Goal: Answer question/provide support: Share knowledge or assist other users

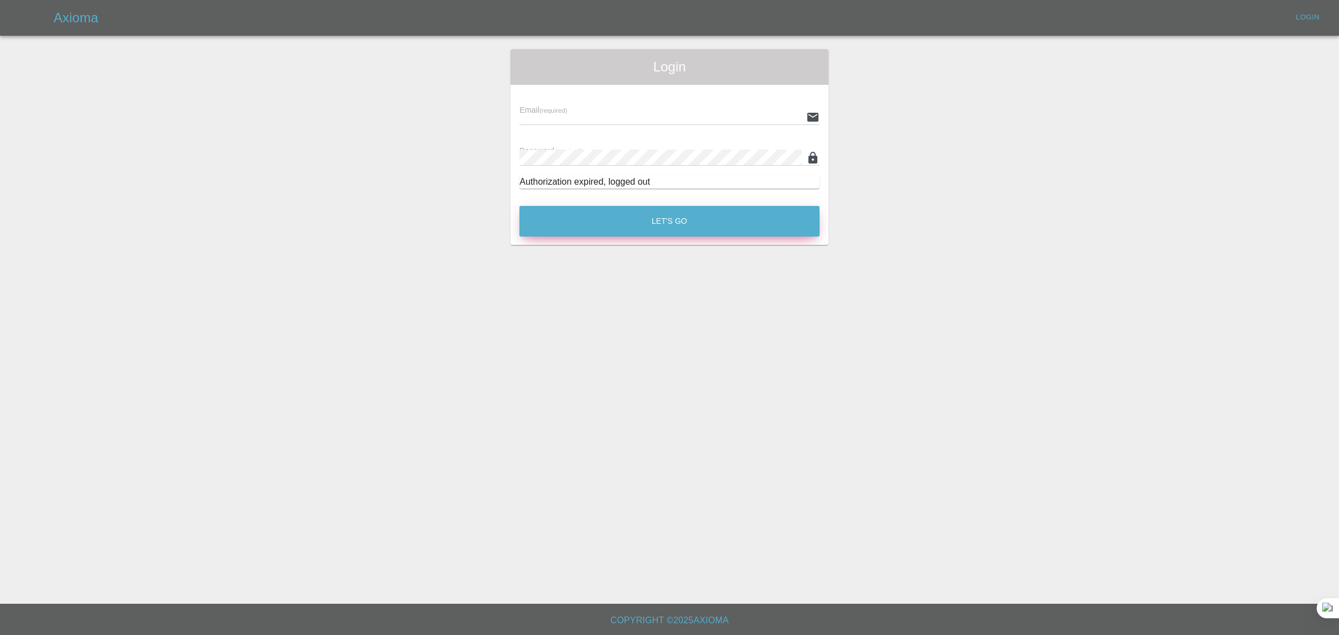
type input "[EMAIL_ADDRESS][DOMAIN_NAME]"
click at [633, 228] on button "Let's Go" at bounding box center [669, 221] width 300 height 31
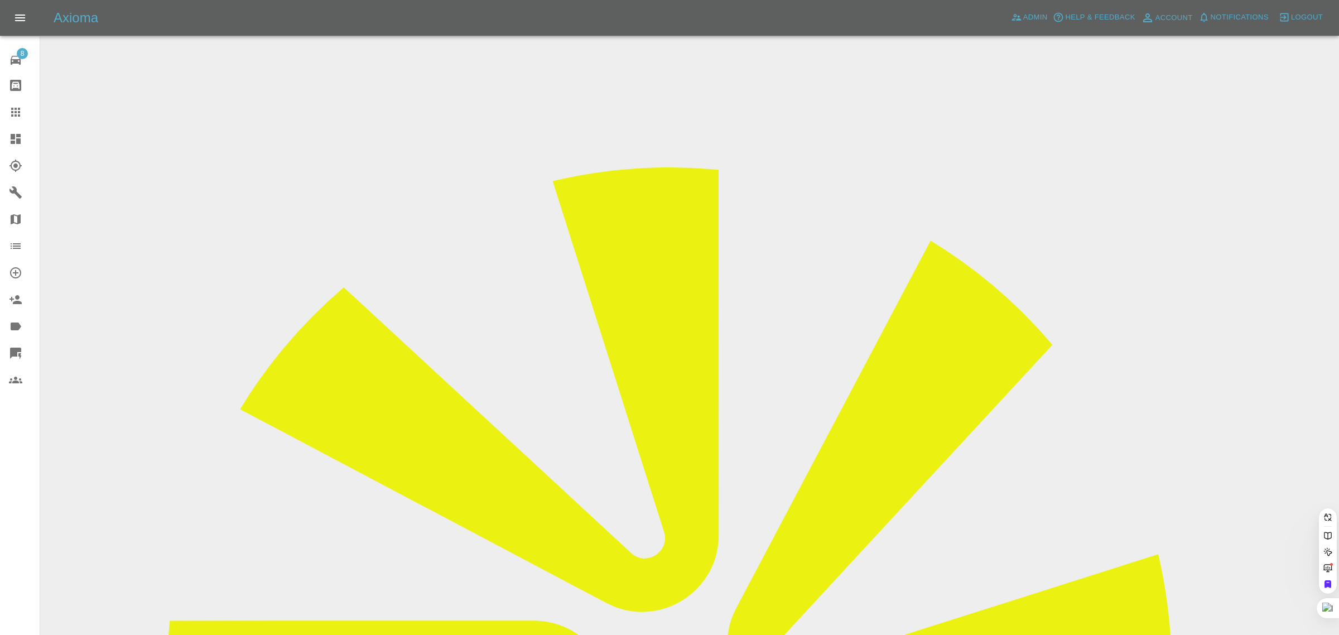
paste input "[EMAIL_ADDRESS][DOMAIN_NAME]"
type input "[EMAIL_ADDRESS][DOMAIN_NAME]"
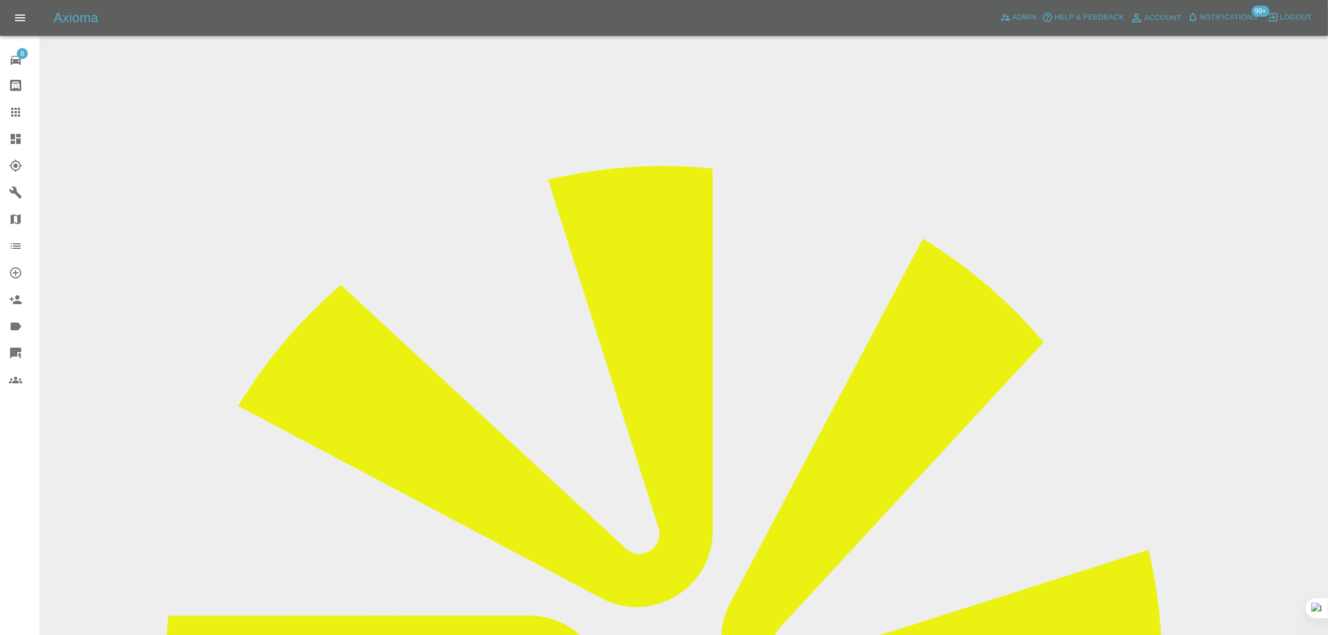
click at [13, 86] on icon at bounding box center [15, 85] width 13 height 13
click at [18, 112] on icon at bounding box center [15, 112] width 9 height 9
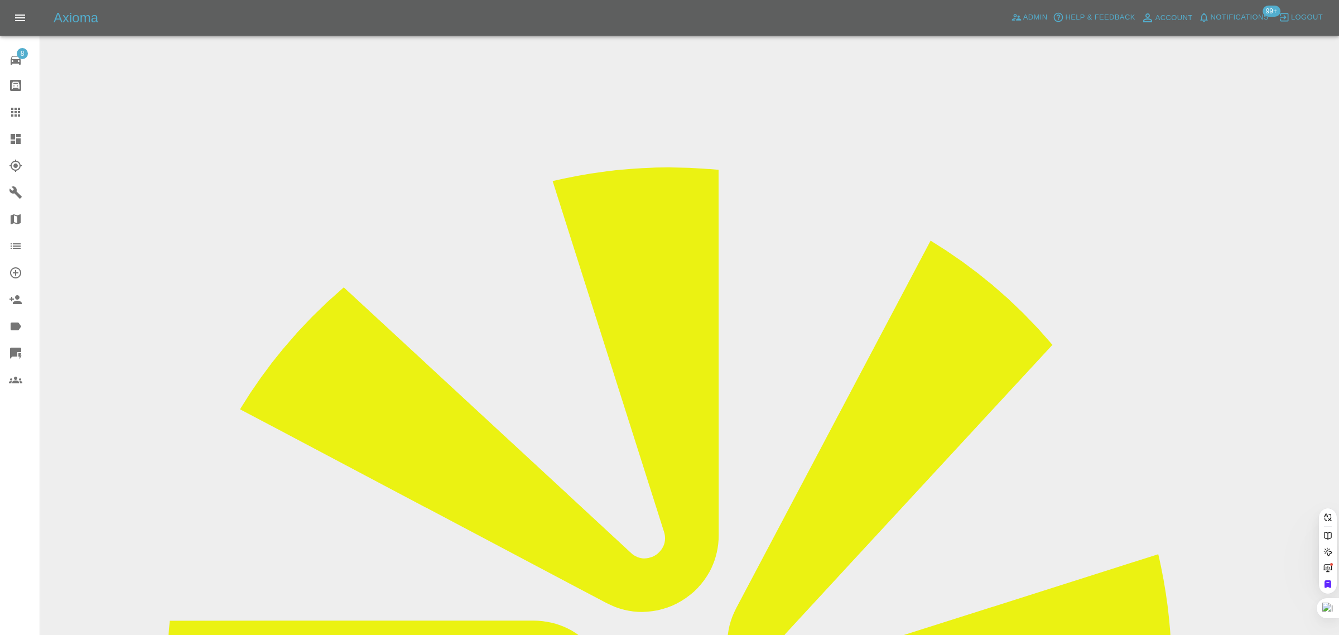
paste input "[EMAIL_ADDRESS][DOMAIN_NAME]"
type input "[EMAIL_ADDRESS][DOMAIN_NAME]"
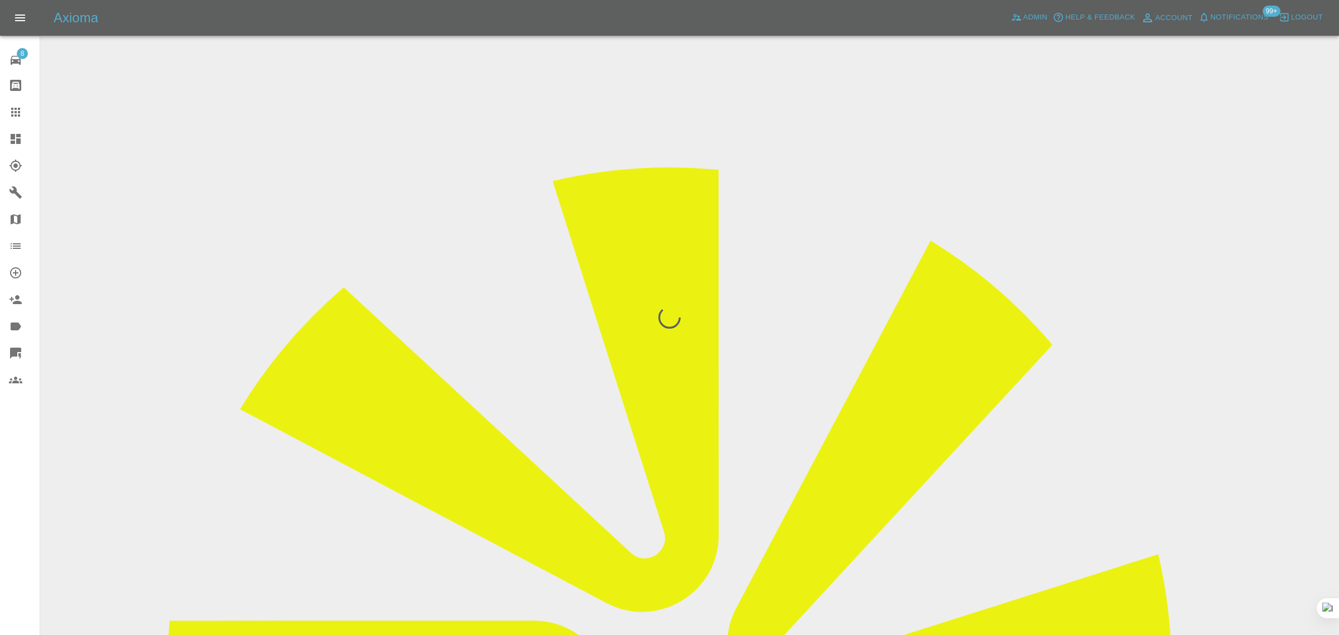
click at [29, 544] on div "8 Repair home Bodyshop home Claims Dashboard Explorer Garages Map Organization …" at bounding box center [20, 317] width 40 height 635
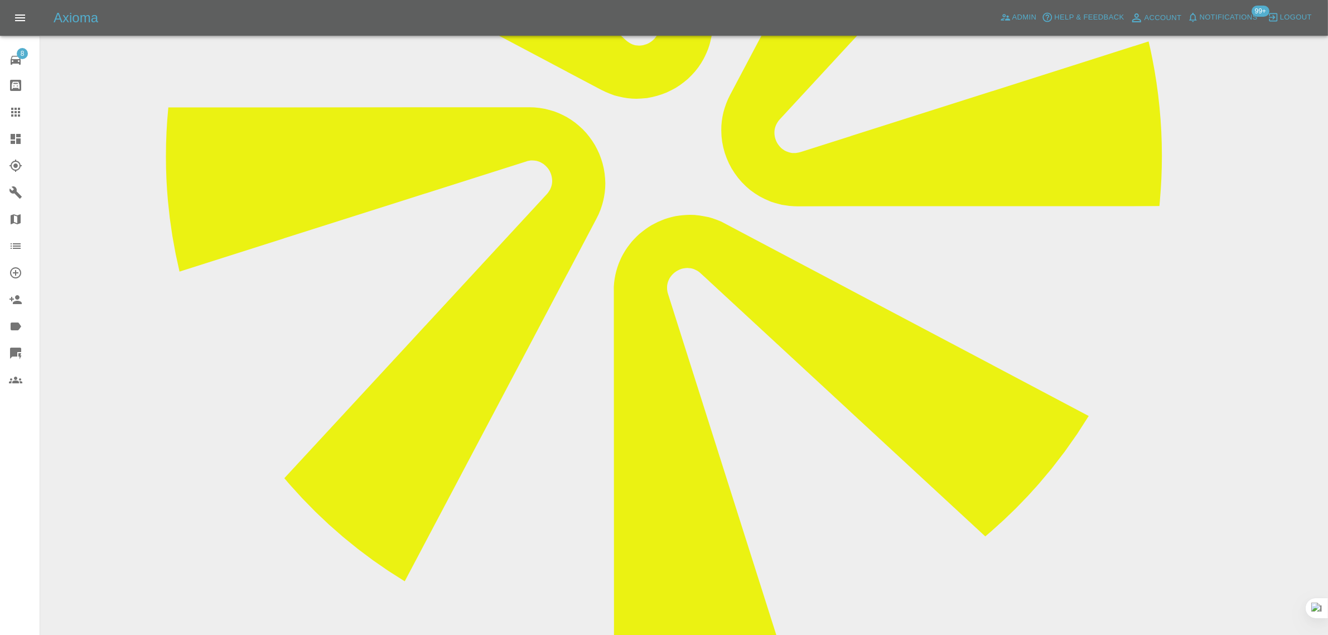
scroll to position [558, 0]
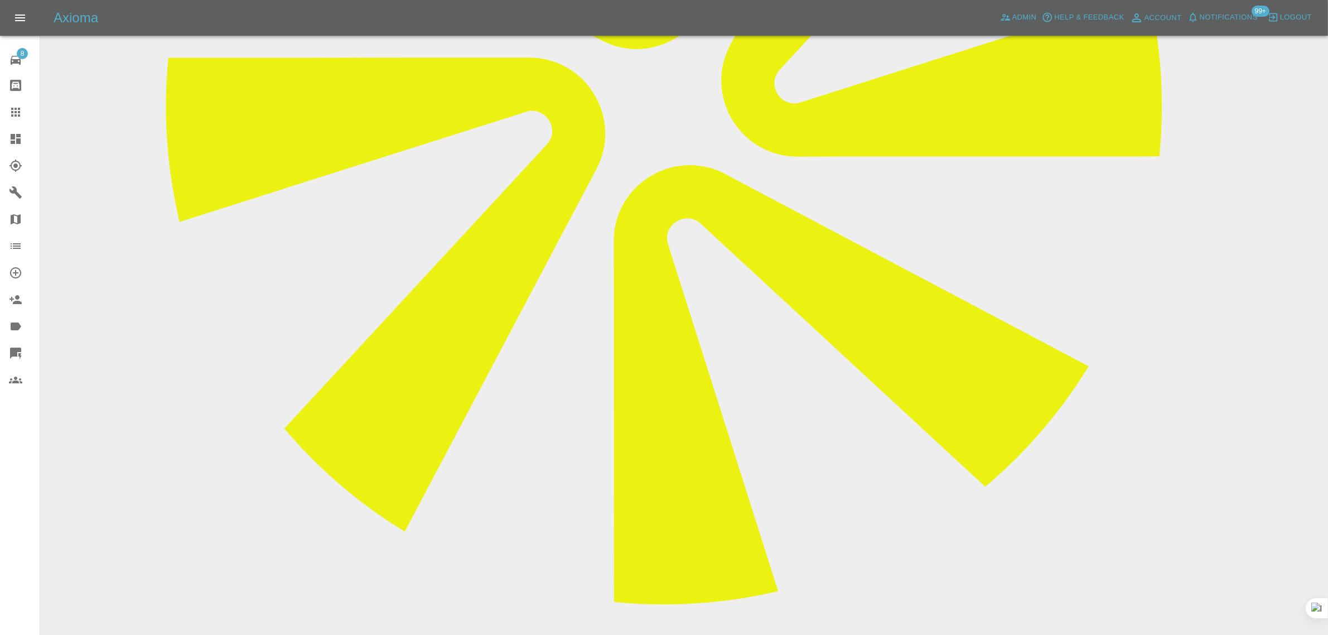
drag, startPoint x: 570, startPoint y: 471, endPoint x: 727, endPoint y: 479, distance: 156.9
click at [13, 115] on icon at bounding box center [15, 112] width 9 height 9
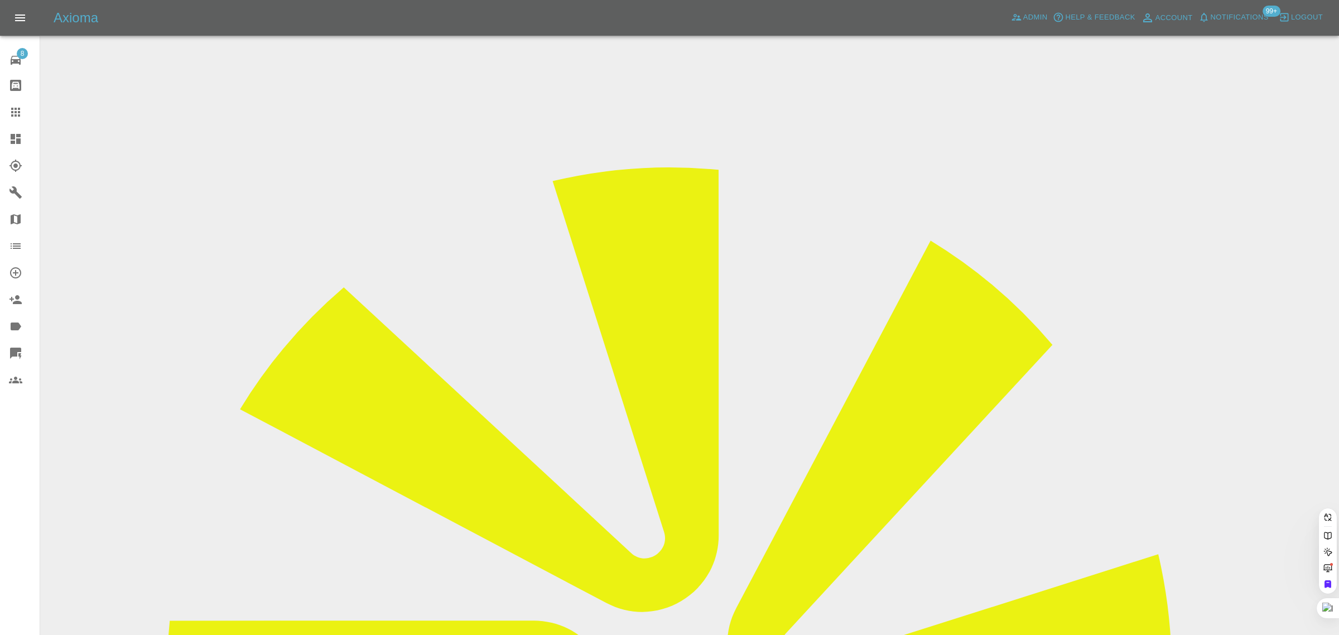
paste input "[EMAIL_ADDRESS][DOMAIN_NAME]"
type input "[EMAIL_ADDRESS][DOMAIN_NAME]"
click at [22, 484] on div "8 Repair home Bodyshop home Claims Dashboard Explorer Garages Map Organization …" at bounding box center [20, 317] width 40 height 635
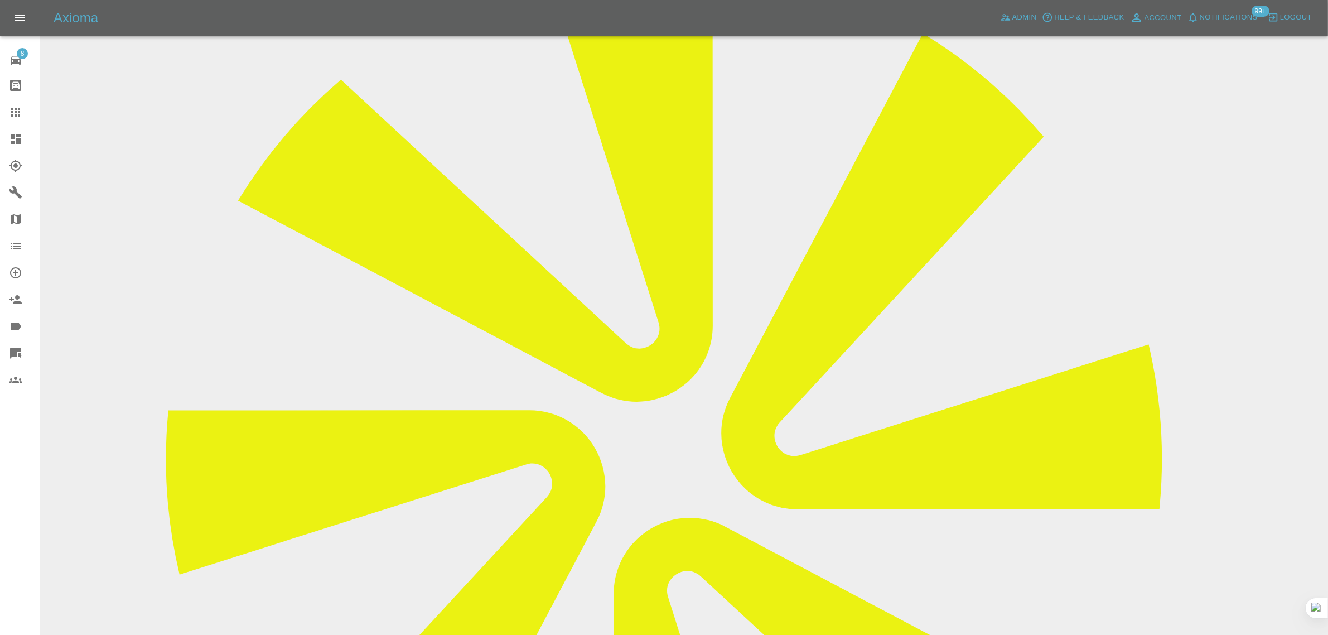
scroll to position [488, 0]
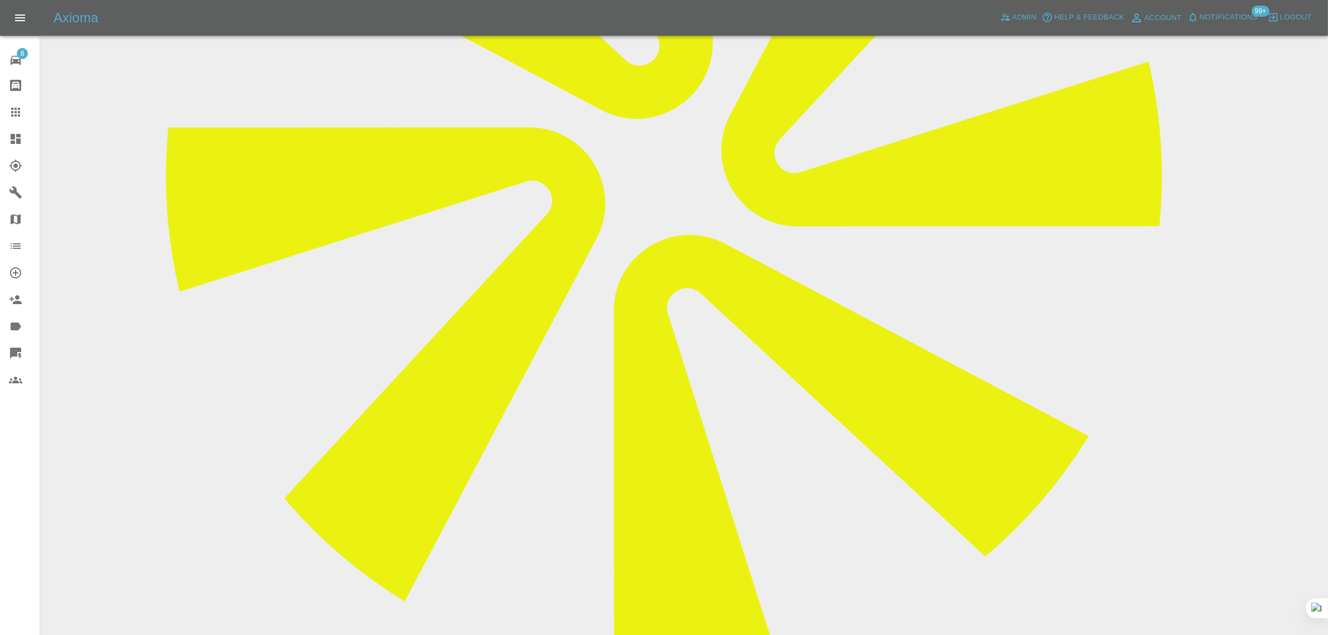
drag, startPoint x: 659, startPoint y: 564, endPoint x: 952, endPoint y: 556, distance: 293.0
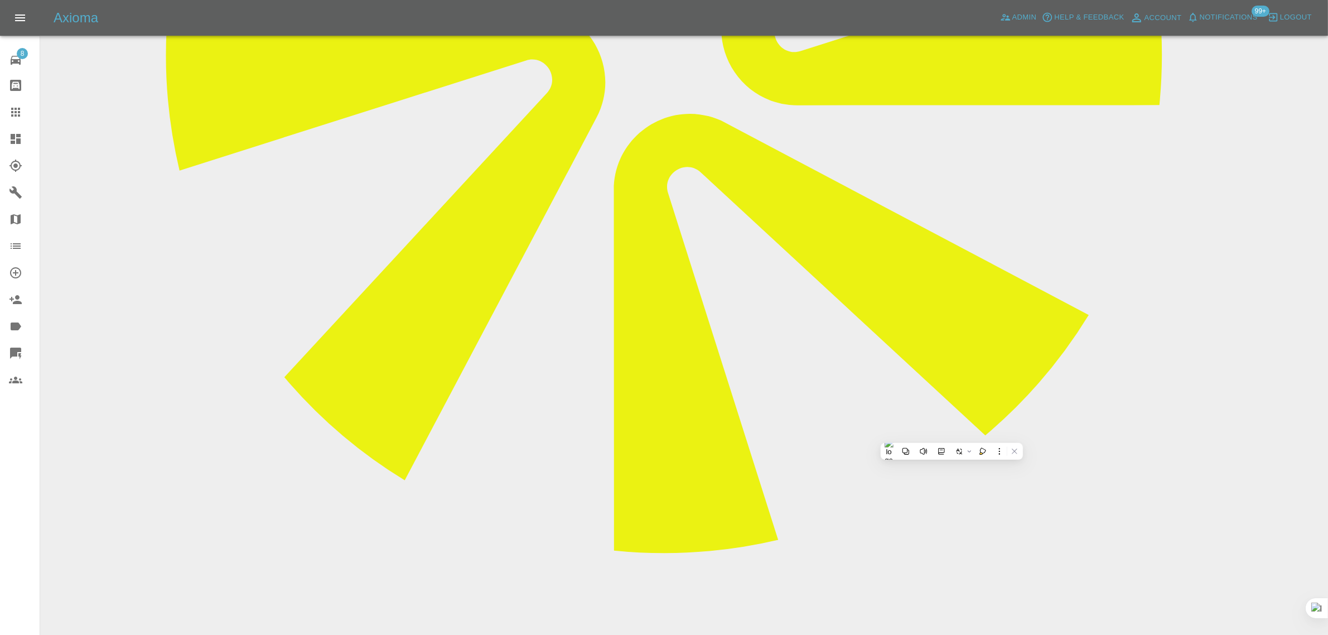
scroll to position [628, 0]
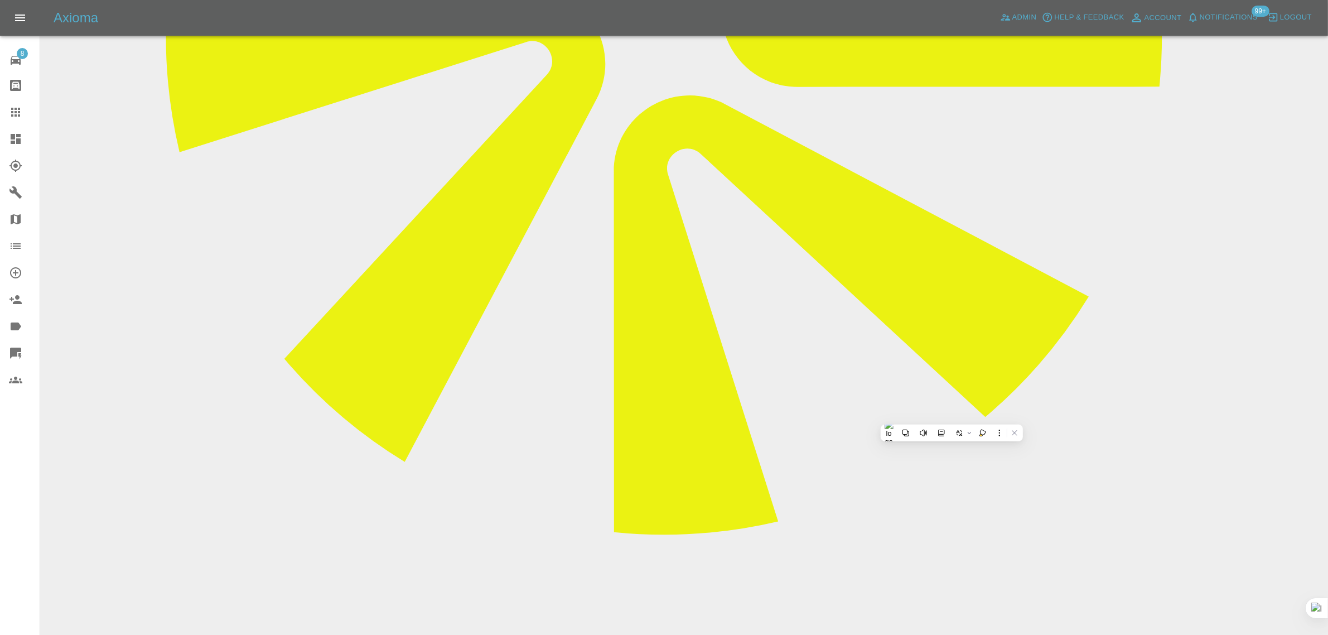
drag, startPoint x: 501, startPoint y: 422, endPoint x: 983, endPoint y: 421, distance: 481.9
copy p "Do you have any availability [DATE][DATE] or [DATE] at my home address (FK4 1UA)"
click at [12, 107] on icon at bounding box center [15, 111] width 13 height 13
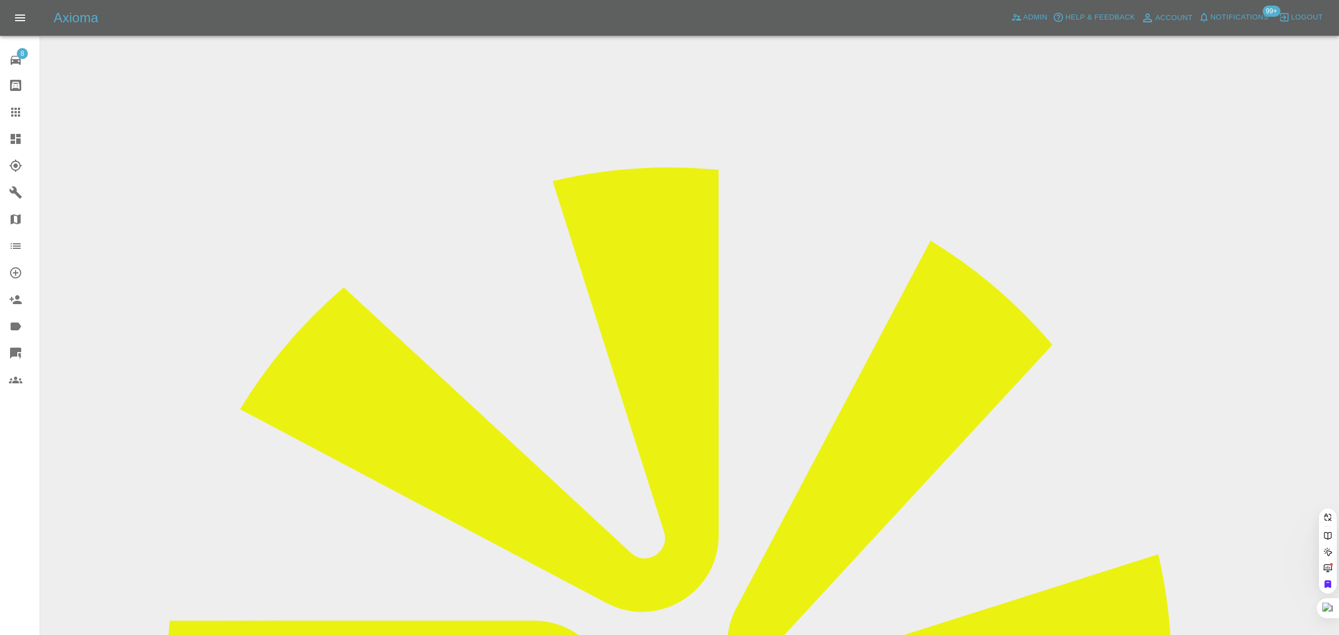
paste input "[EMAIL_ADDRESS][DOMAIN_NAME]"
type input "rosemarietarrant@yahoo.co.u"
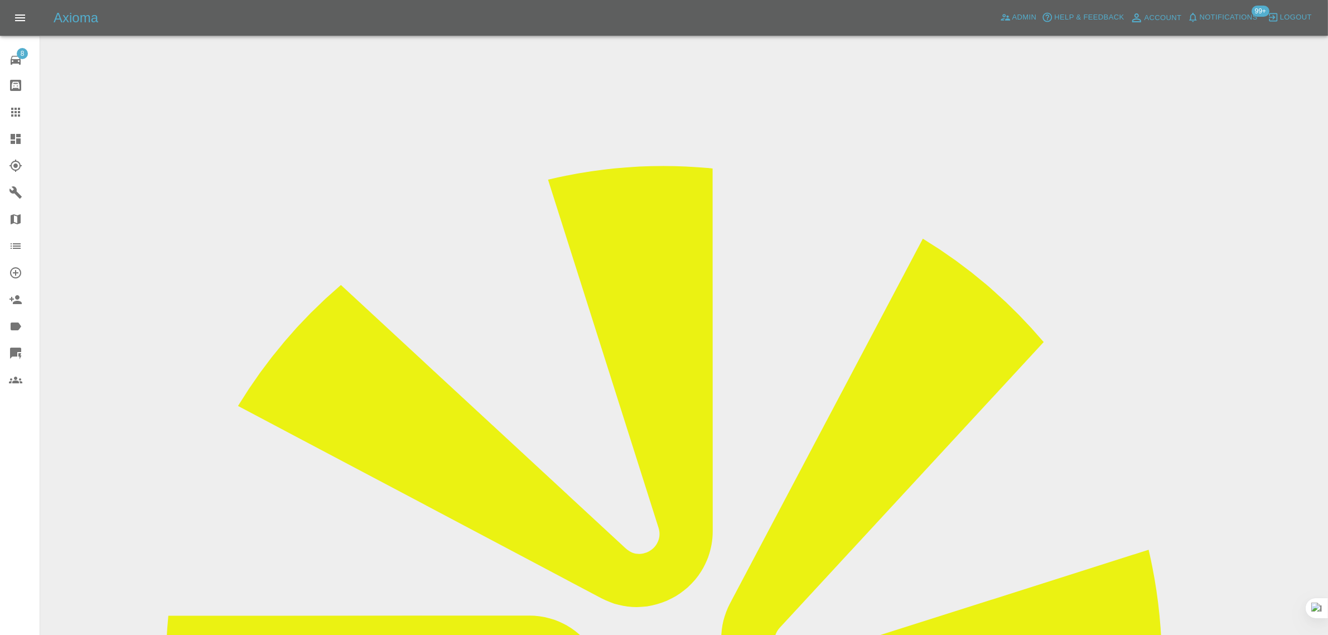
click at [18, 109] on icon at bounding box center [15, 112] width 9 height 9
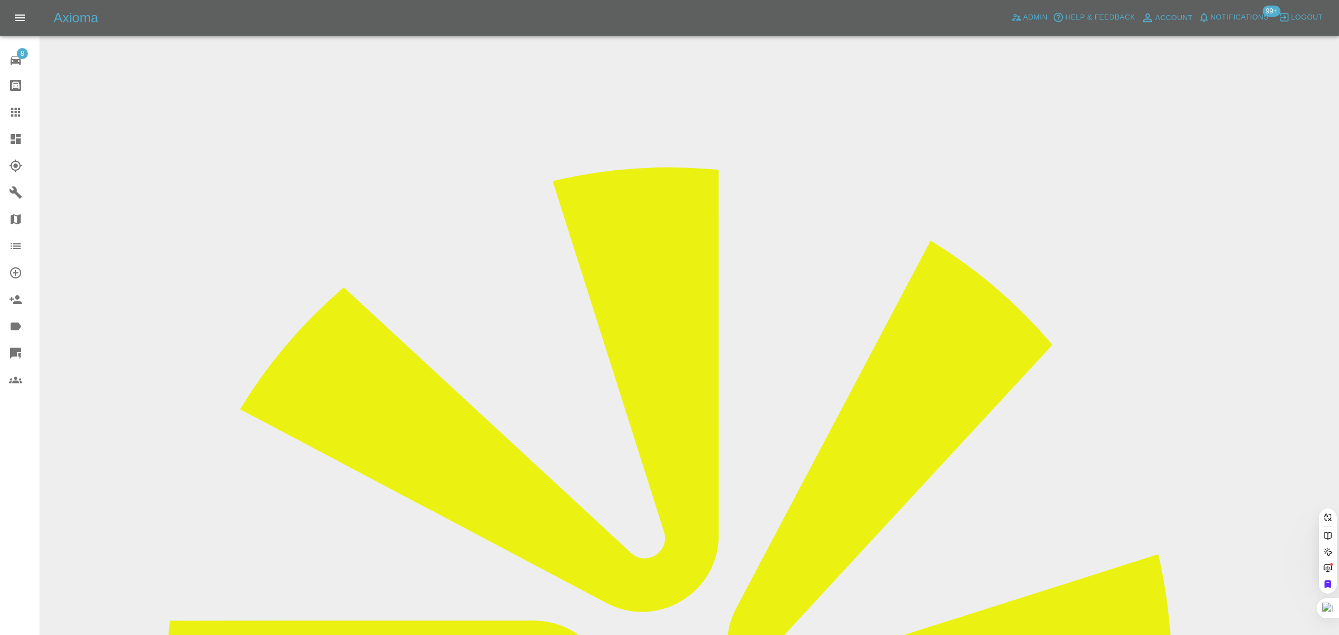
paste input "[EMAIL_ADDRESS][DOMAIN_NAME]"
type input "[EMAIL_ADDRESS][DOMAIN_NAME]"
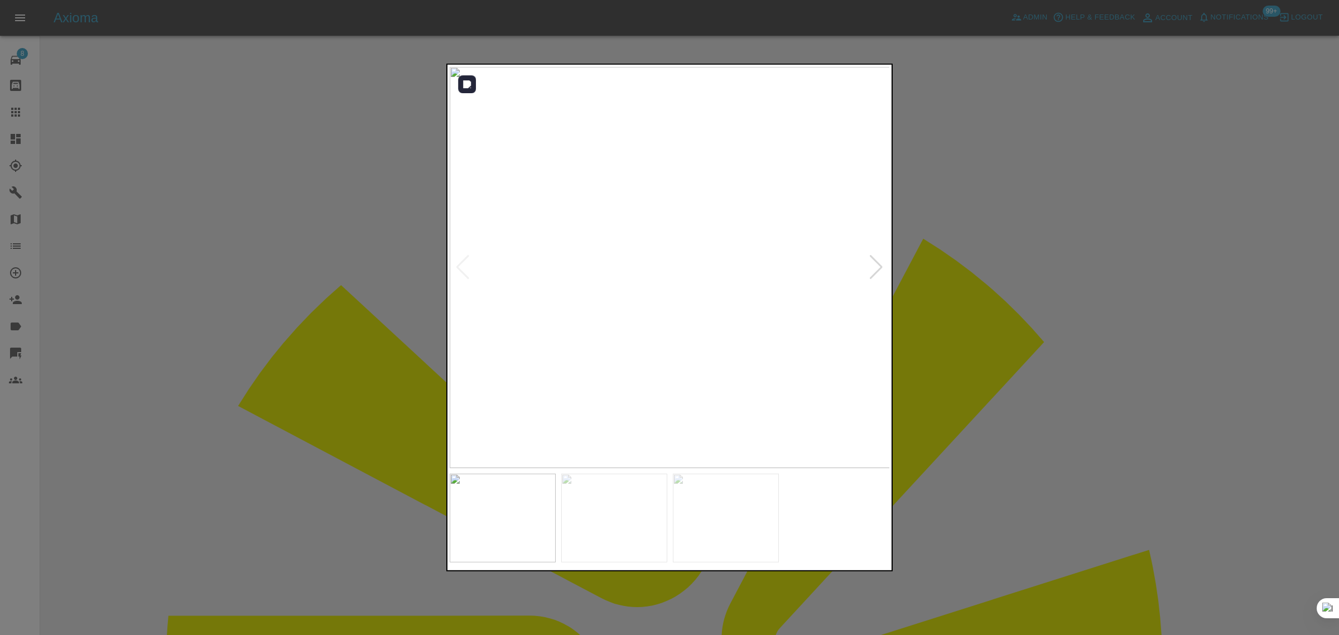
click at [883, 260] on div at bounding box center [876, 267] width 15 height 25
click at [880, 263] on div at bounding box center [876, 267] width 15 height 25
click at [993, 283] on div at bounding box center [669, 317] width 1339 height 635
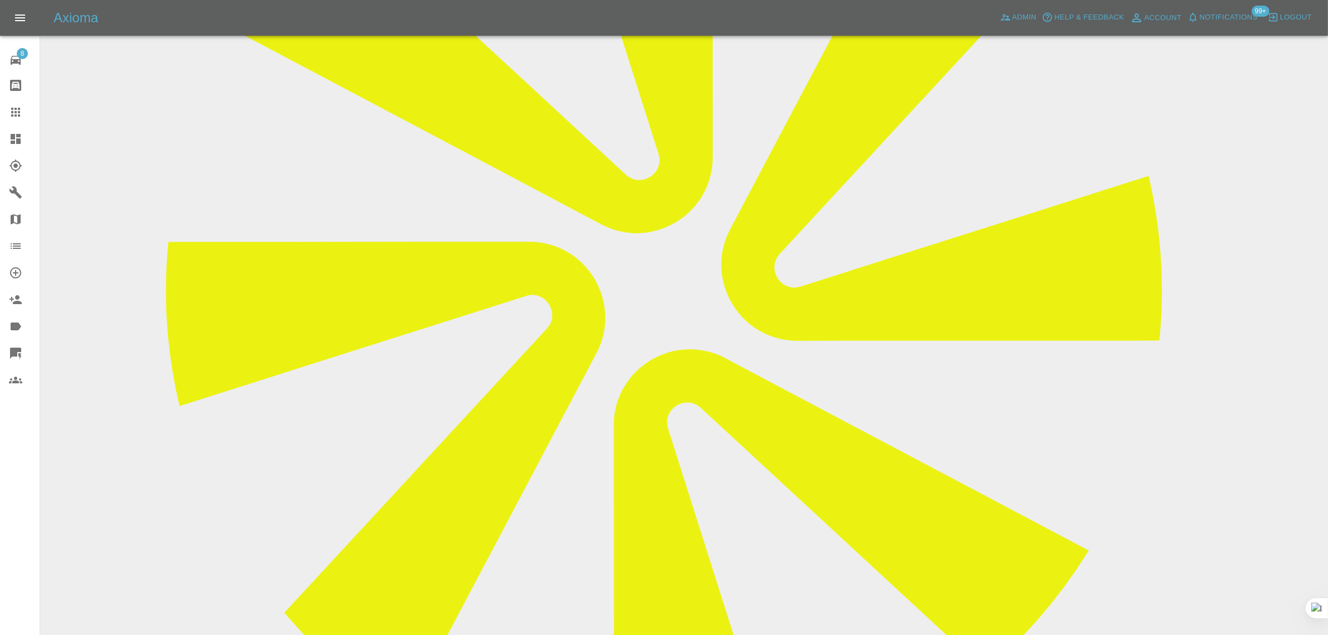
scroll to position [453, 0]
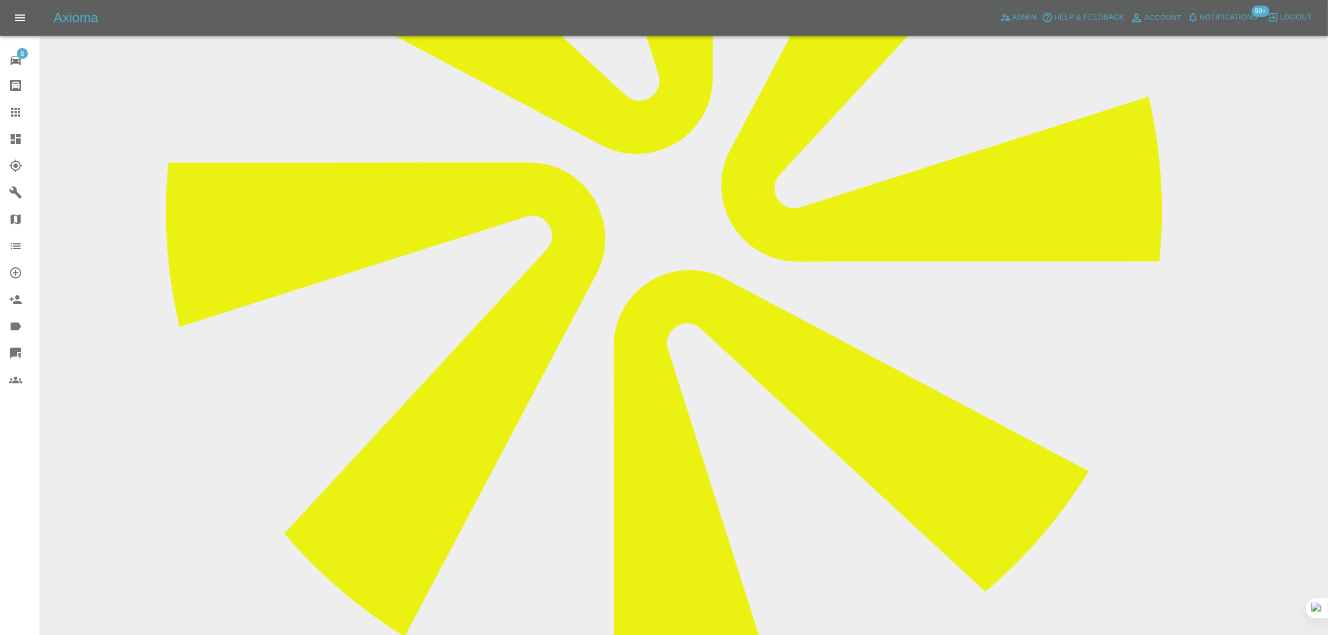
drag, startPoint x: 529, startPoint y: 472, endPoint x: 626, endPoint y: 466, distance: 97.2
click at [6, 108] on link "Claims" at bounding box center [20, 112] width 40 height 27
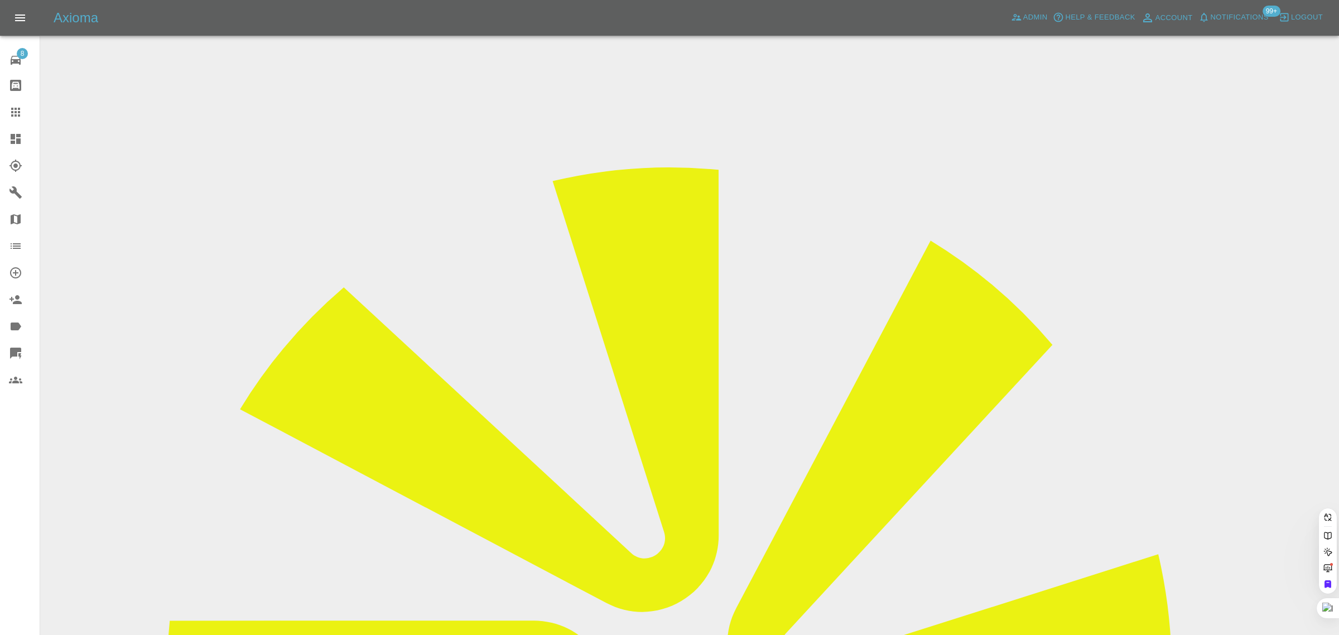
paste input "[PERSON_NAME][EMAIL_ADDRESS][DOMAIN_NAME]"
type input "[PERSON_NAME][EMAIL_ADDRESS][DOMAIN_NAME]"
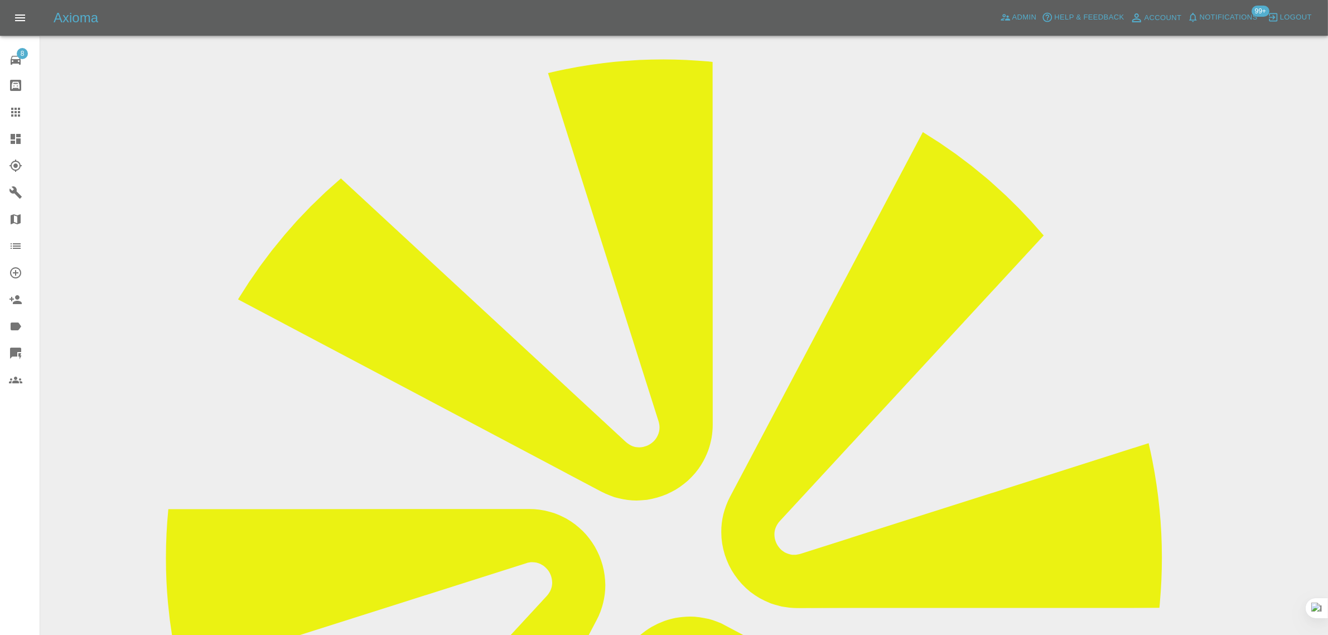
scroll to position [418, 0]
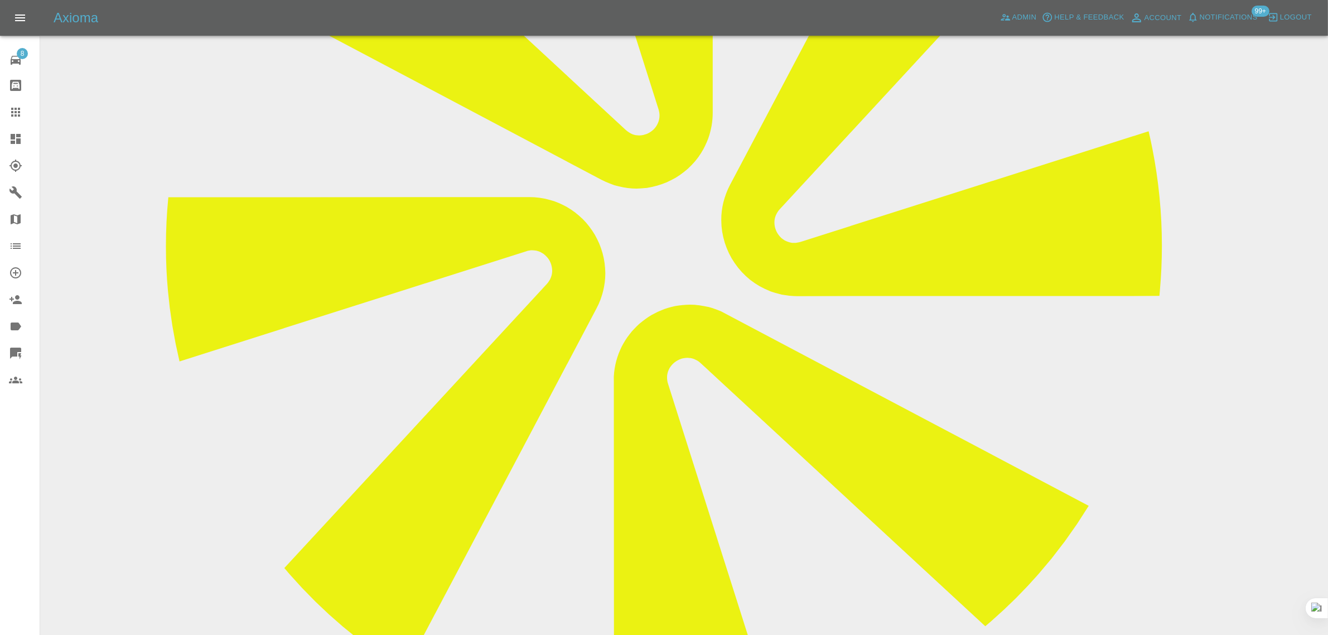
paste textarea "I’m afraid I can’t make the repair I had booked with you guys [DATE] now. [PERS…"
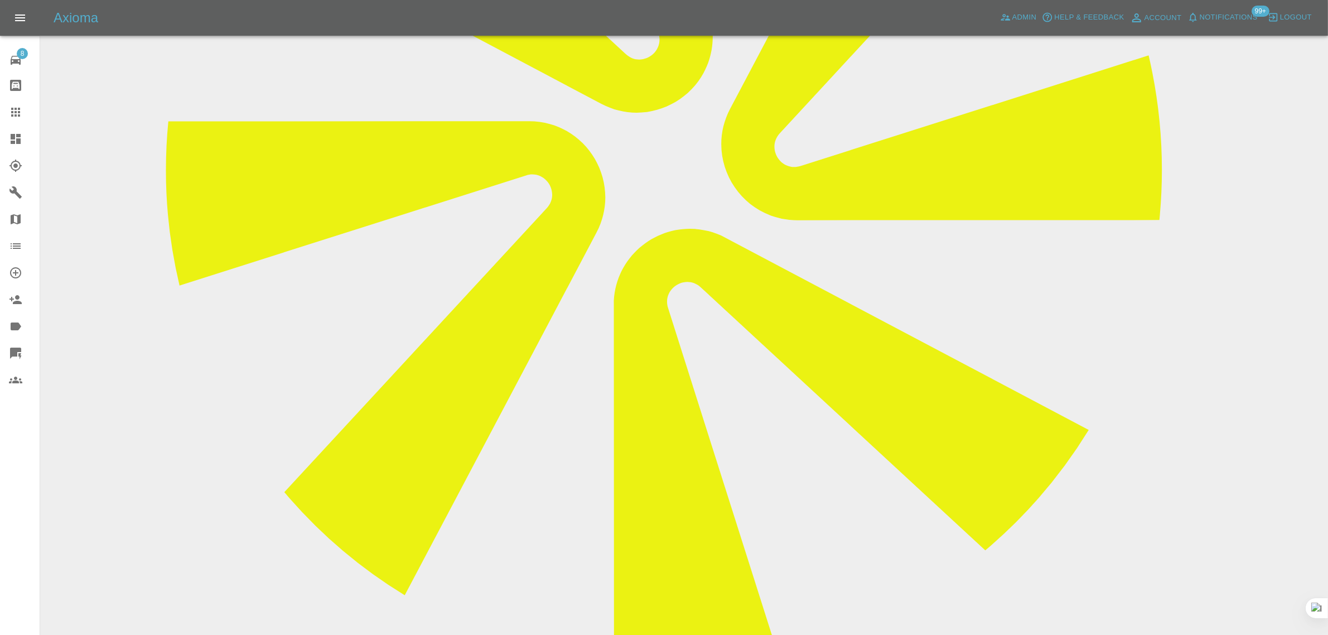
scroll to position [628, 0]
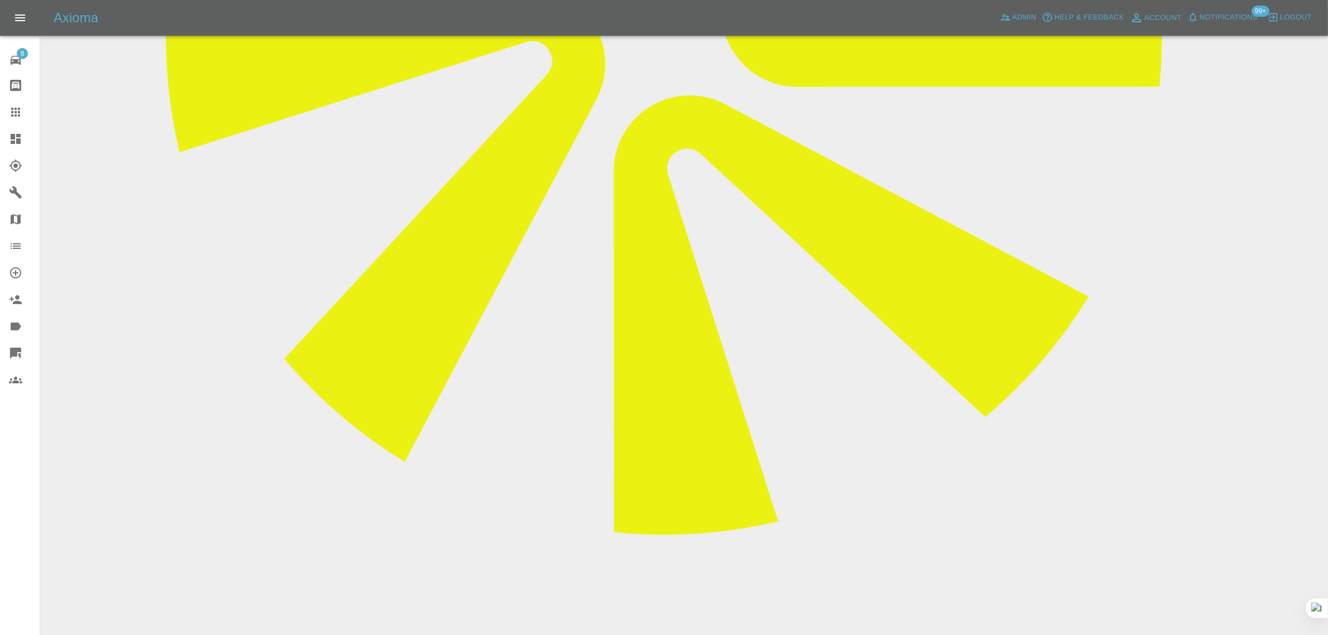
type textarea "I’m afraid I can’t make the repair I had booked with you guys [DATE] now. [PERS…"
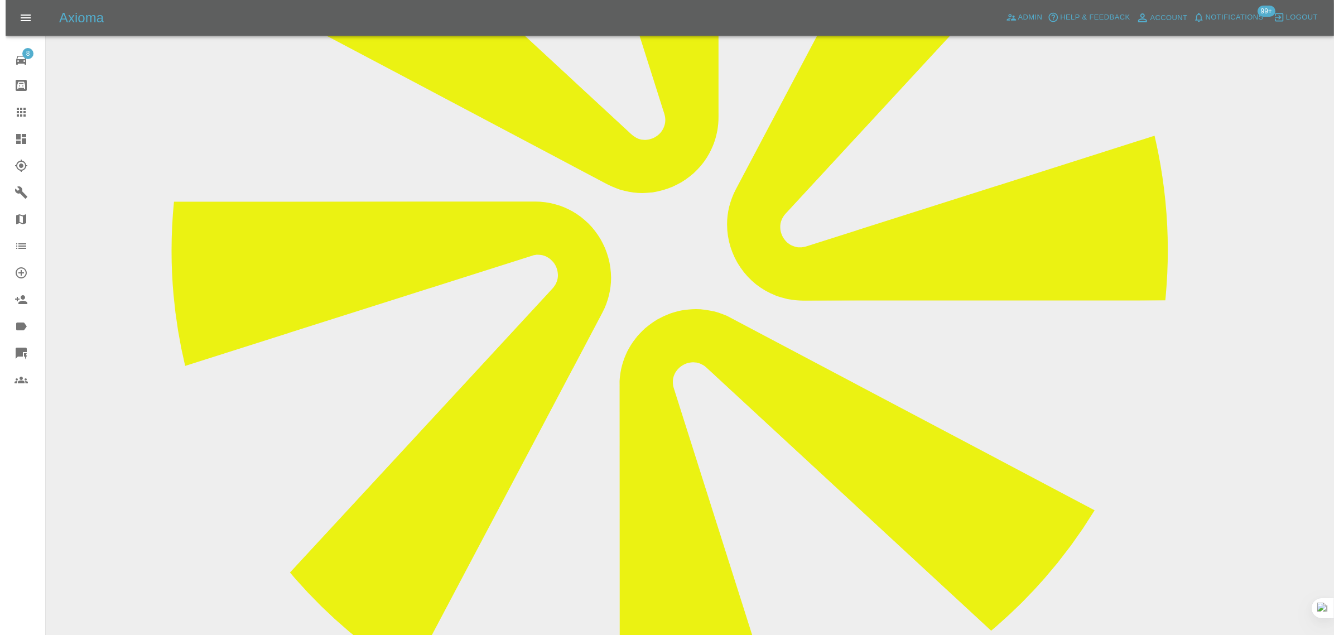
scroll to position [0, 0]
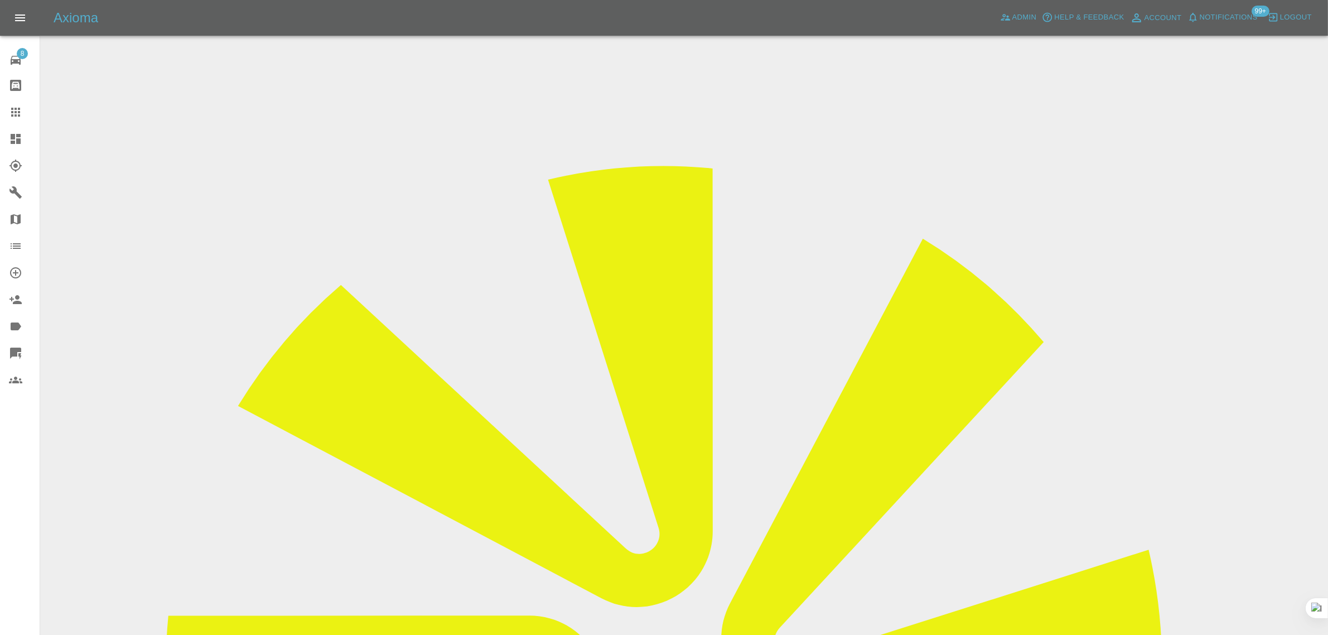
click at [21, 116] on icon at bounding box center [15, 111] width 13 height 13
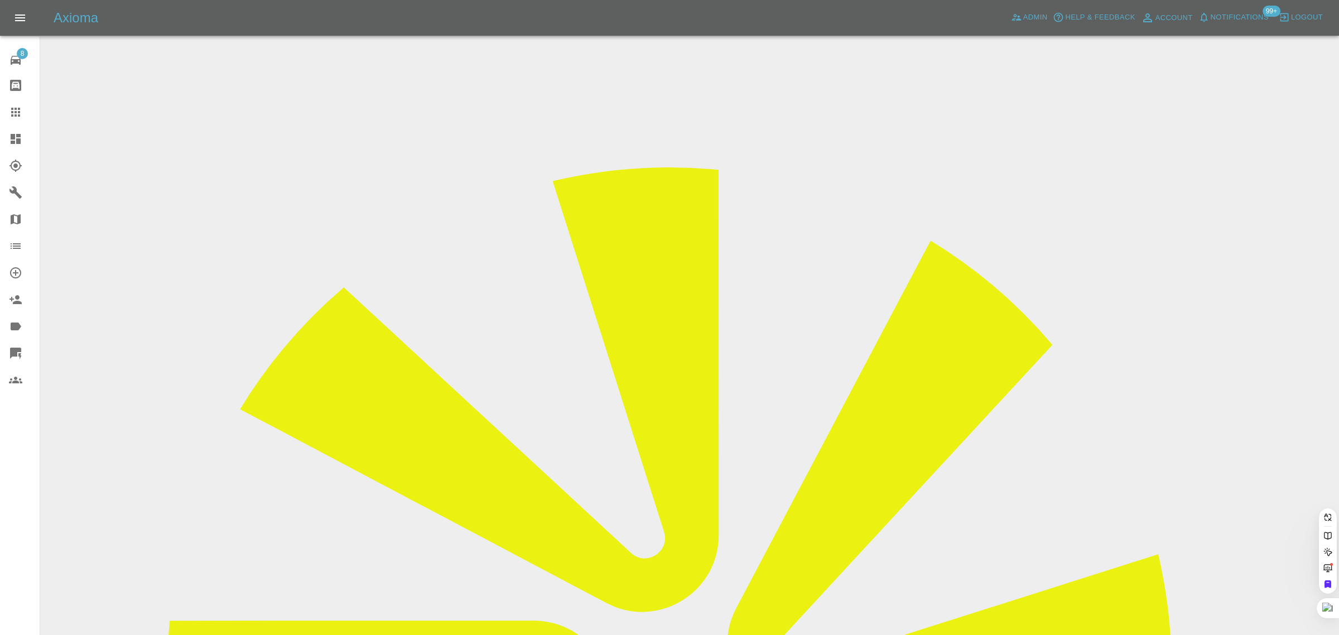
paste input "[EMAIL_ADDRESS][DOMAIN_NAME]"
type input "[EMAIL_ADDRESS][DOMAIN_NAME]"
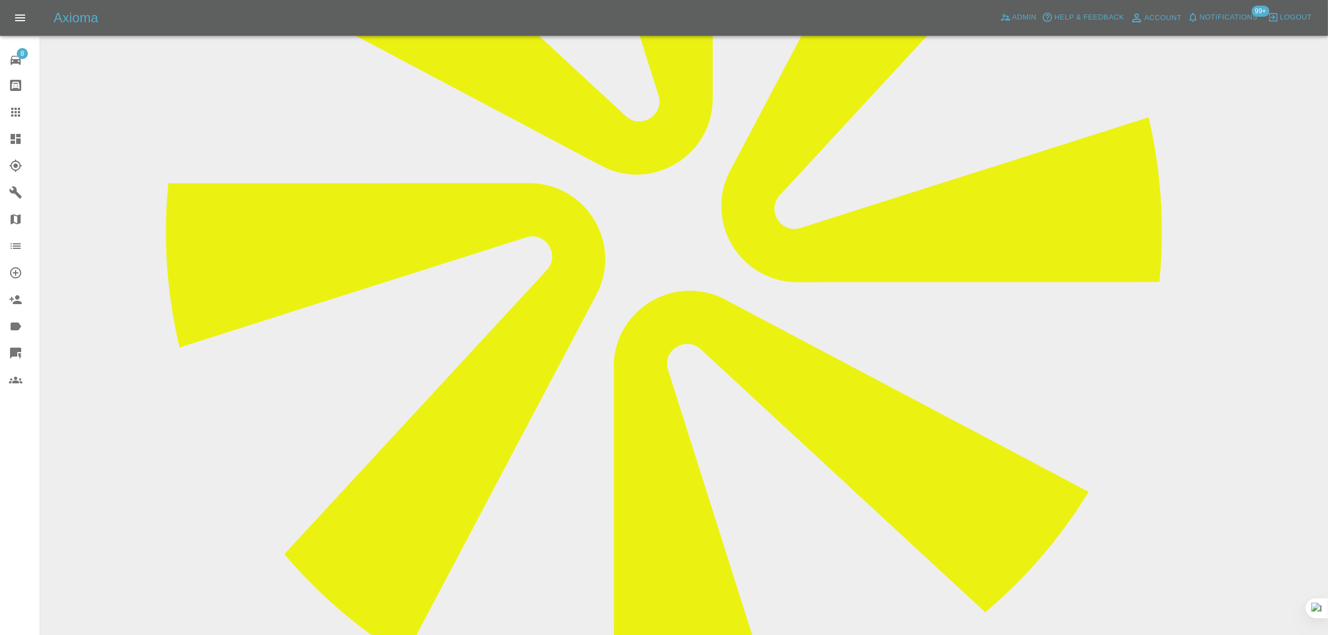
scroll to position [488, 0]
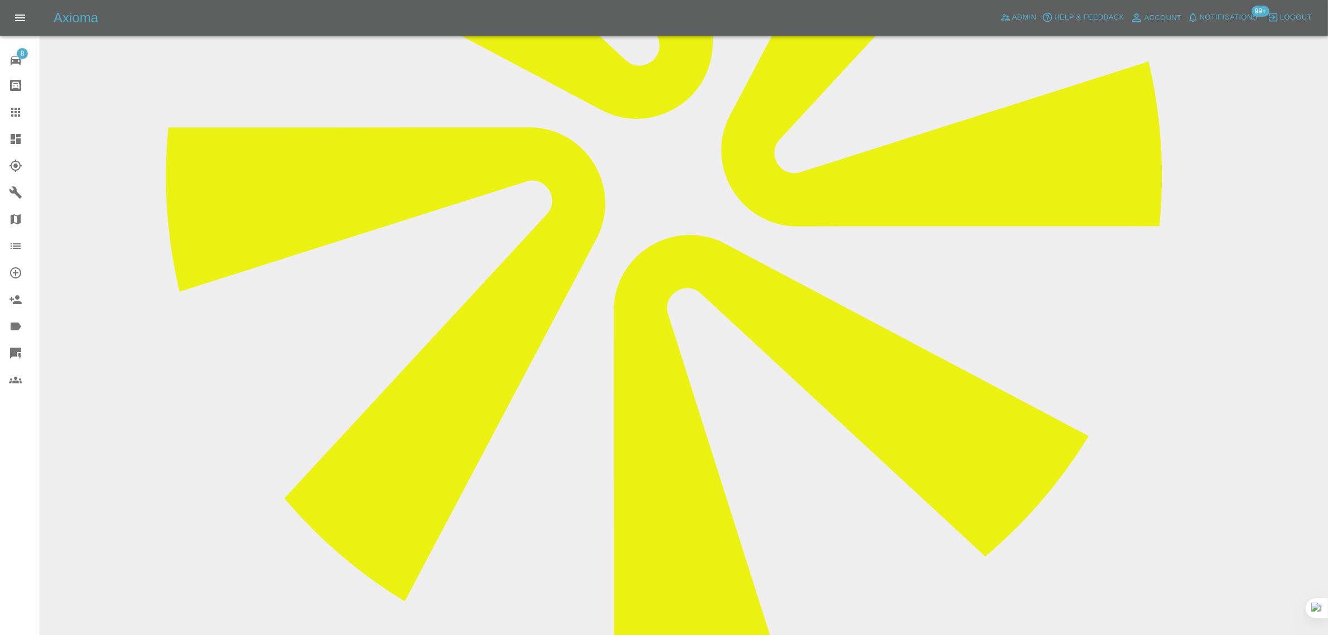
paste textarea "In respect of the repair booking next week. I tried to contact [PERSON_NAME] ho…"
type textarea "In respect of the repair booking next week. I tried to contact [PERSON_NAME] ho…"
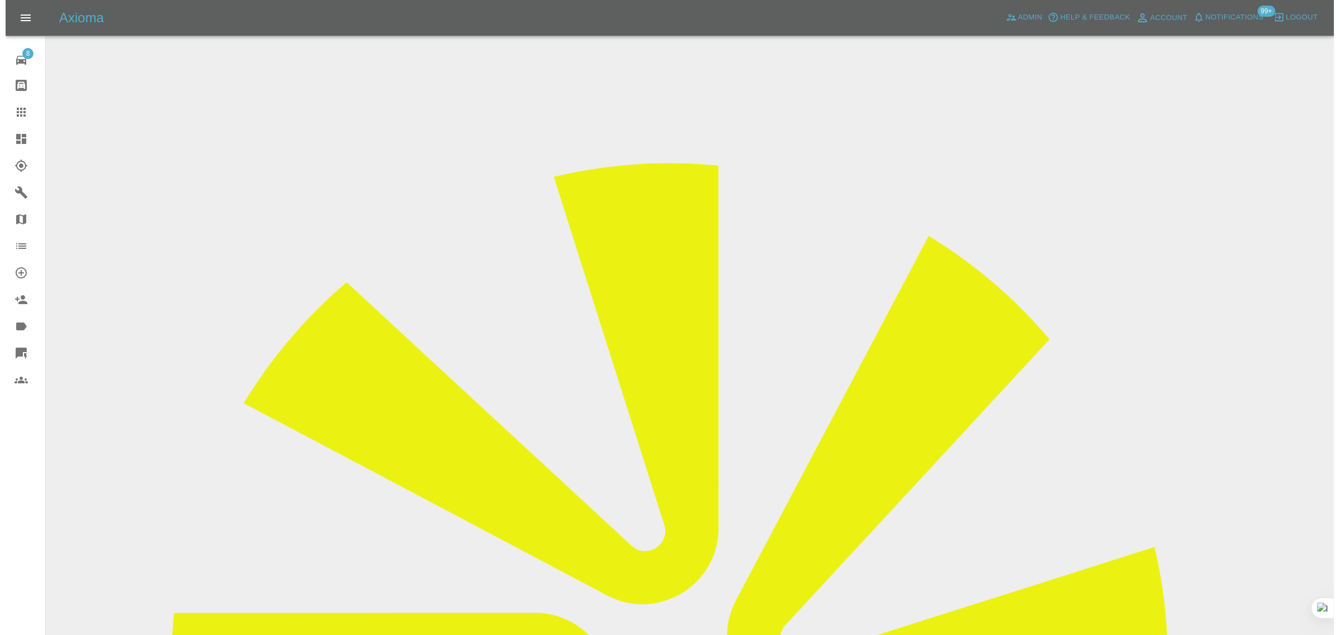
scroll to position [0, 0]
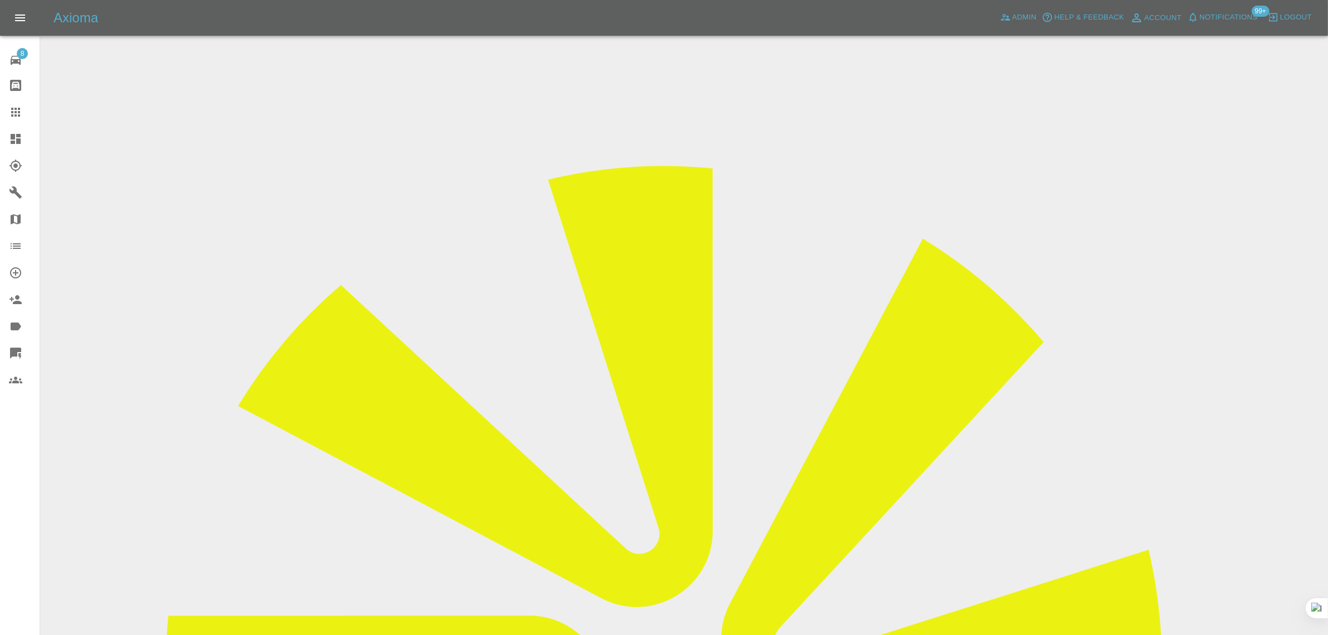
click at [18, 115] on icon at bounding box center [15, 112] width 9 height 9
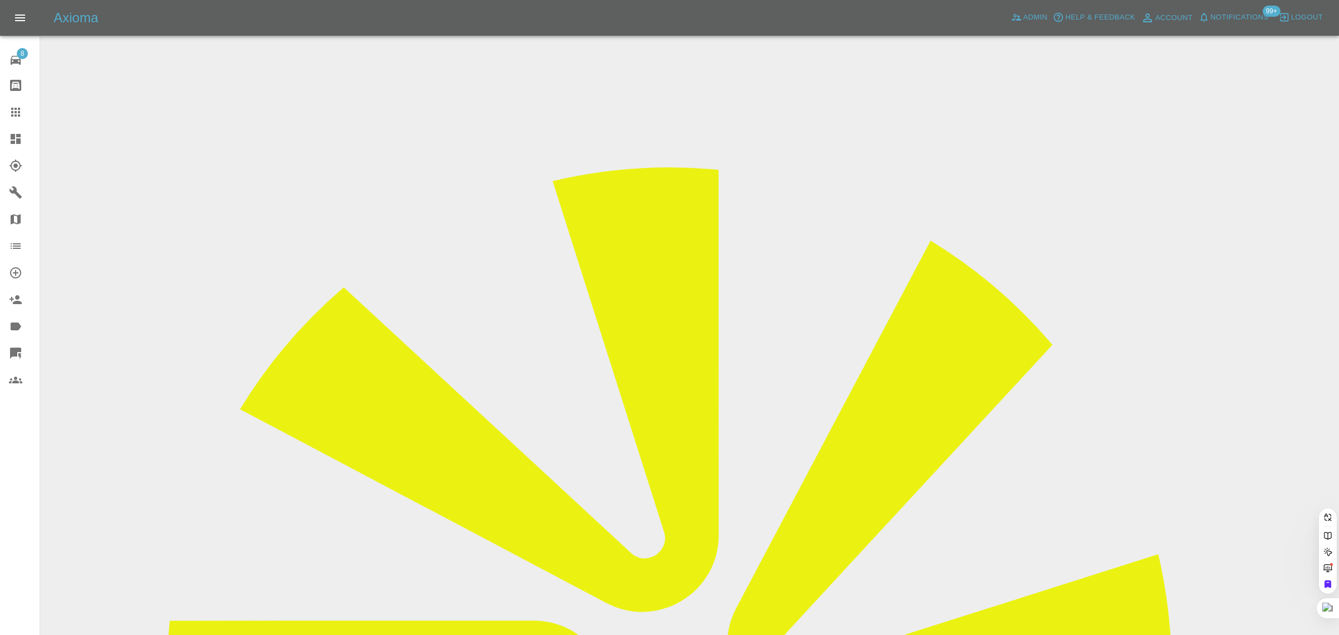
paste input "[EMAIL_ADDRESS][DOMAIN_NAME]"
type input "[EMAIL_ADDRESS][DOMAIN_NAME]"
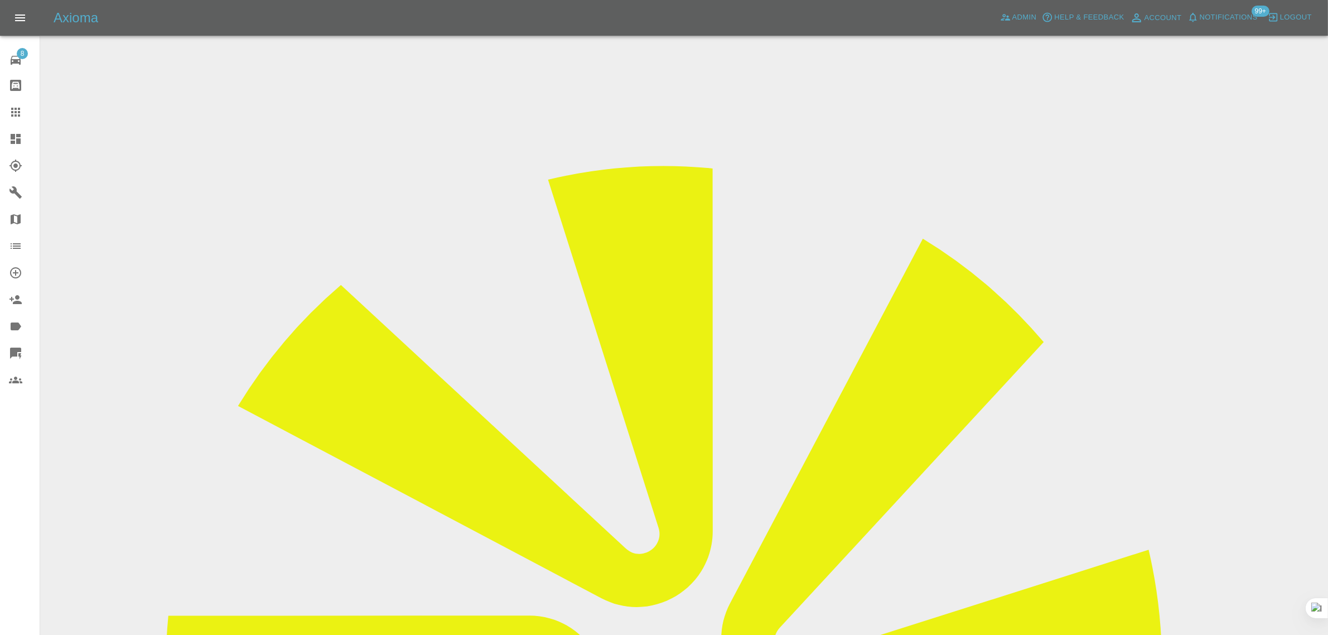
click at [20, 486] on div "8 Repair home Bodyshop home Claims Dashboard Explorer Garages Map Organization …" at bounding box center [20, 317] width 40 height 635
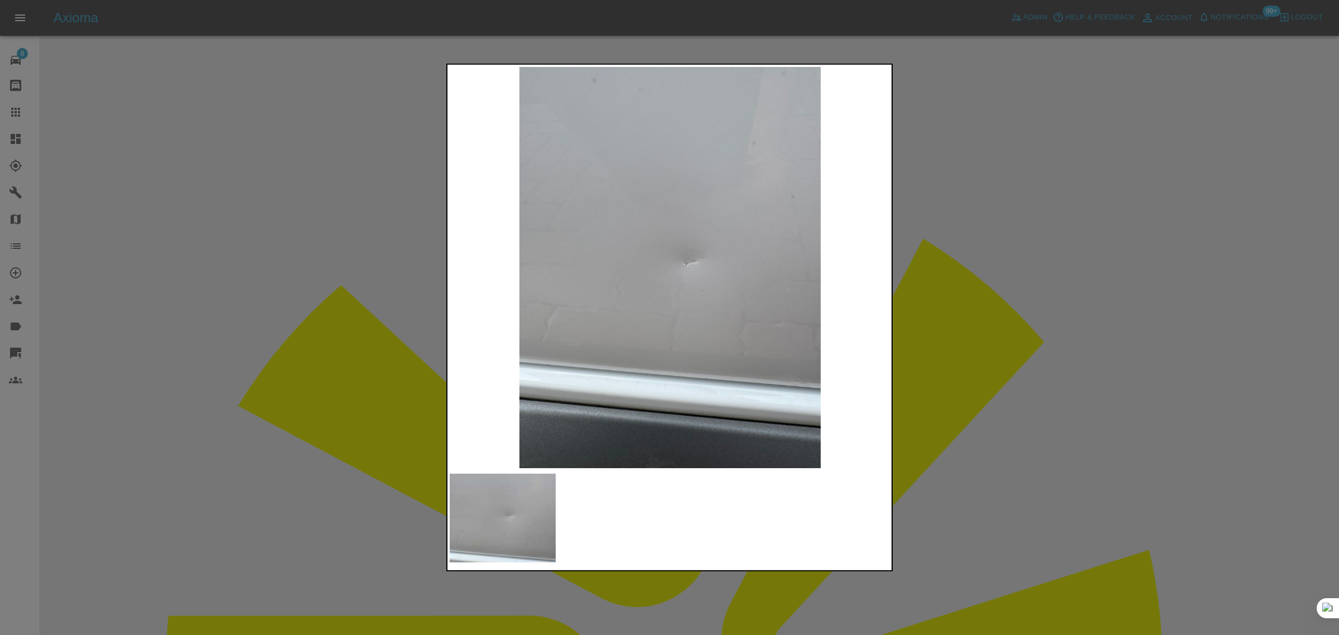
click at [947, 243] on div at bounding box center [669, 317] width 1339 height 635
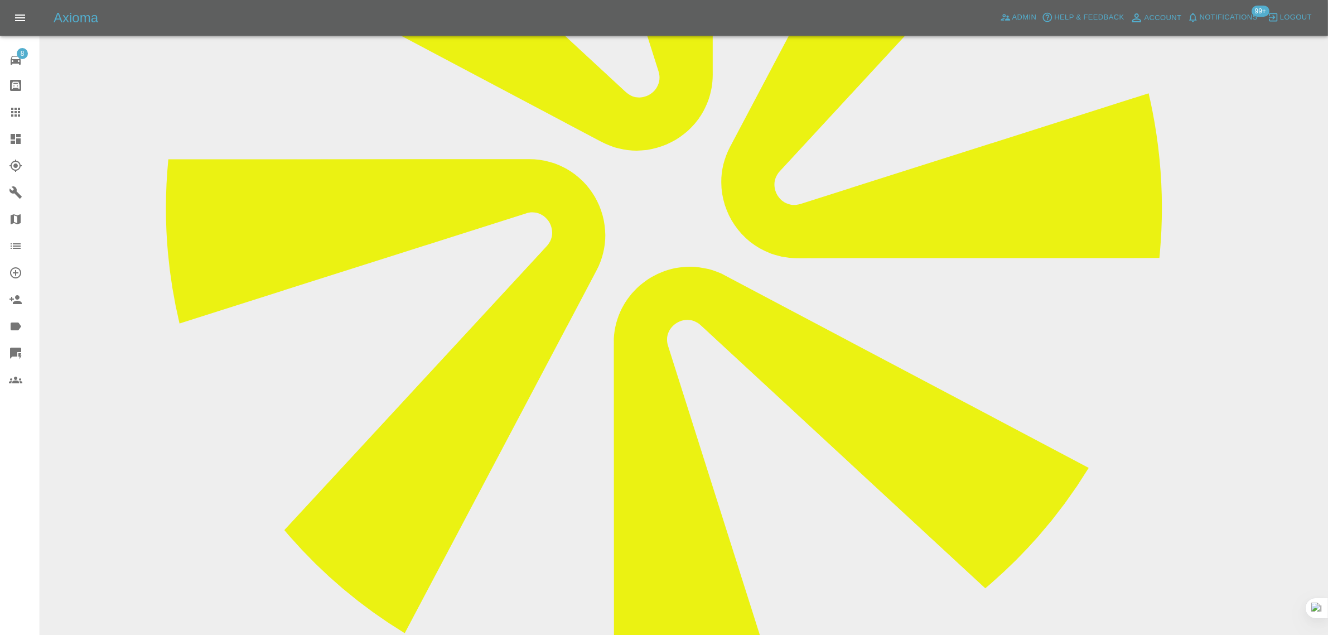
scroll to position [310, 0]
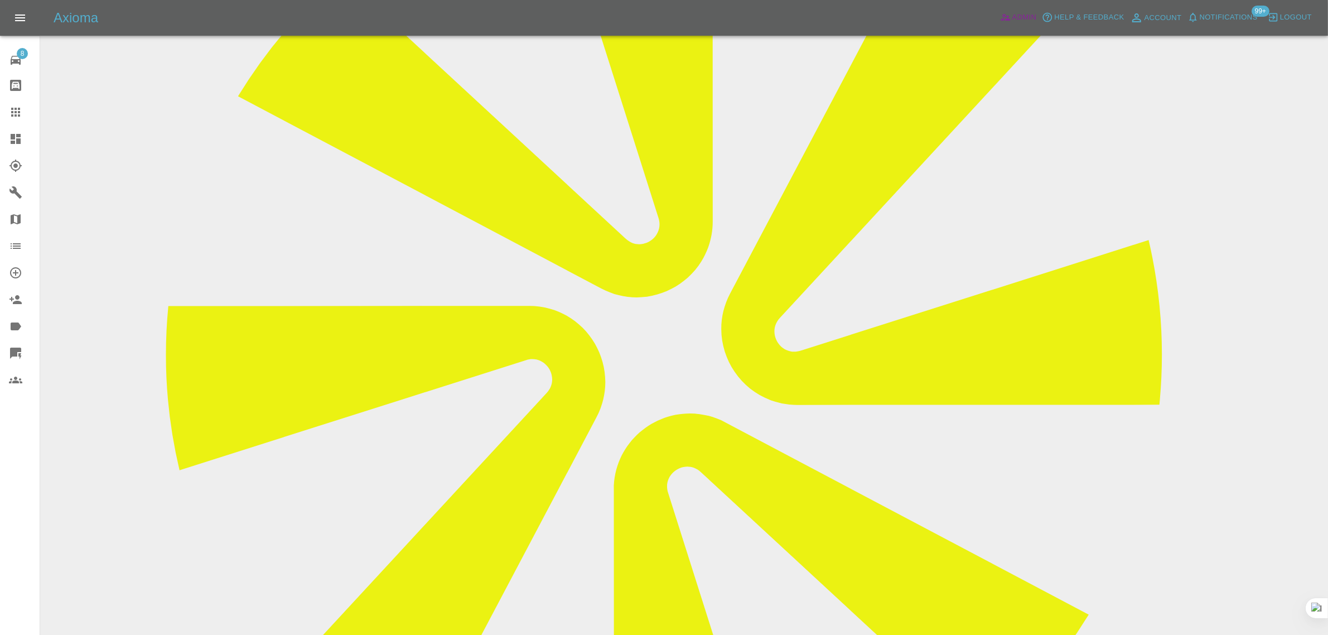
click at [1022, 21] on span "Admin" at bounding box center [1024, 17] width 25 height 13
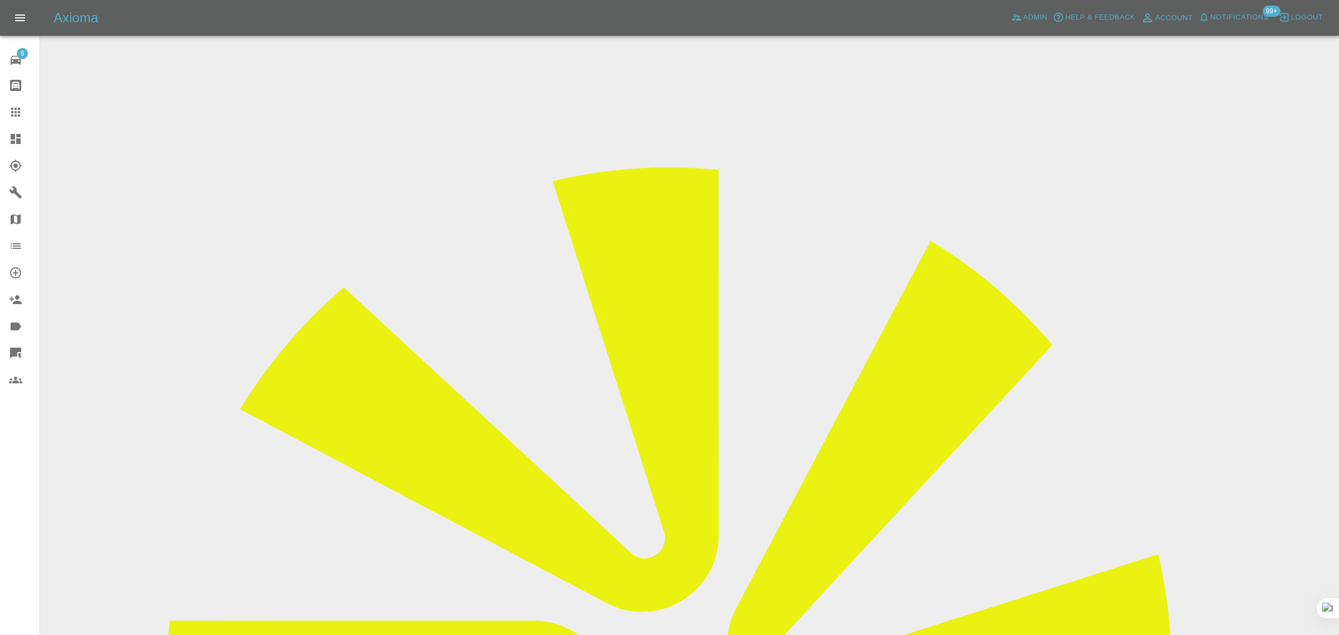
paste input "[EMAIL_ADDRESS][DOMAIN_NAME]"
type input "[EMAIL_ADDRESS][DOMAIN_NAME]"
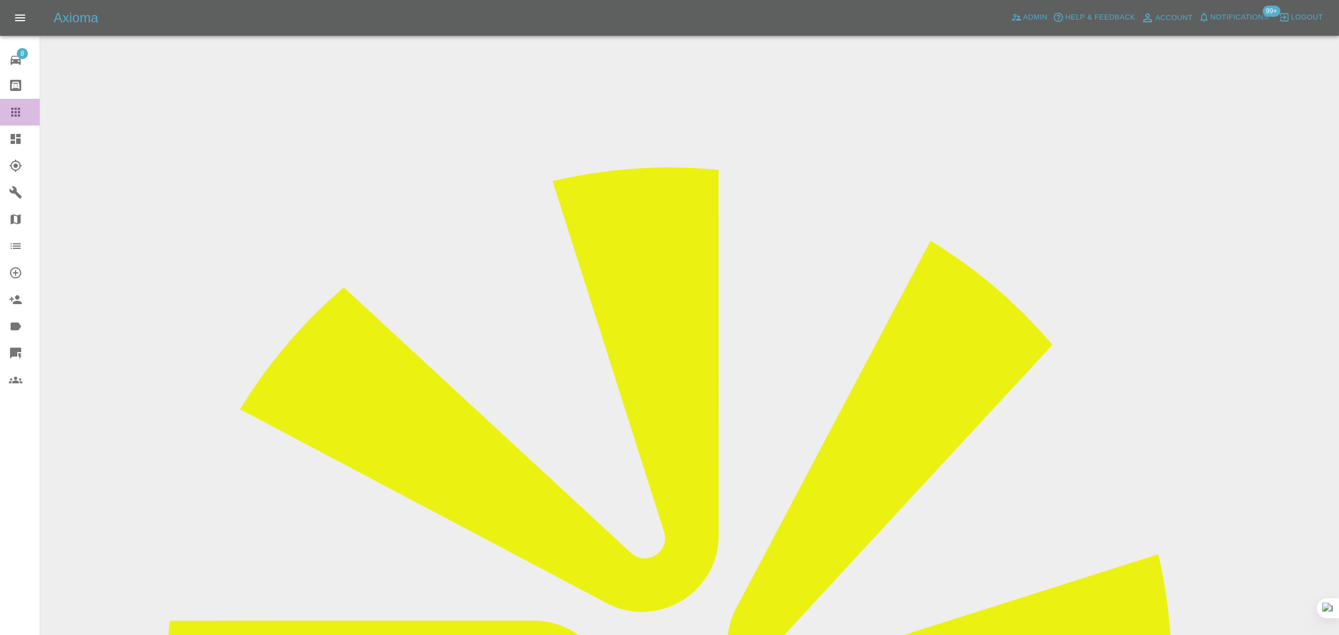
click at [16, 117] on icon at bounding box center [15, 111] width 13 height 13
paste input "[EMAIL_ADDRESS][DOMAIN_NAME]"
type input "[EMAIL_ADDRESS][DOMAIN_NAME]"
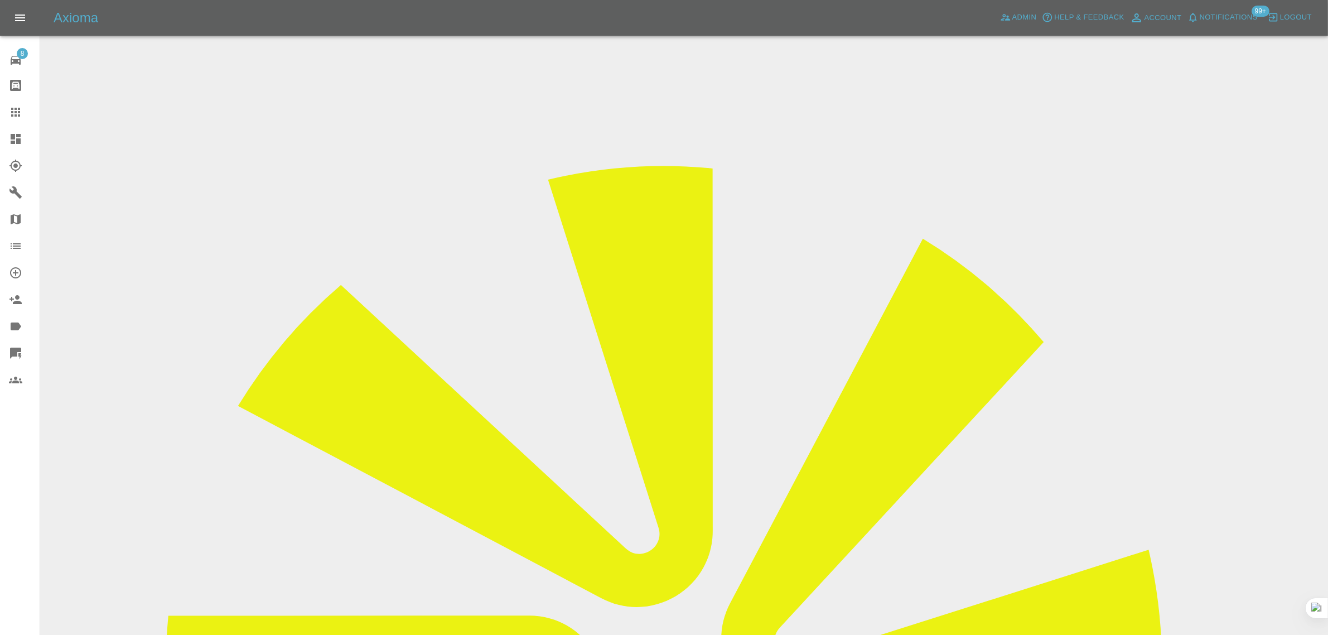
drag, startPoint x: 703, startPoint y: 291, endPoint x: 742, endPoint y: 296, distance: 39.4
copy td "TW7 6QL"
drag, startPoint x: 341, startPoint y: 516, endPoint x: 239, endPoint y: 511, distance: 102.8
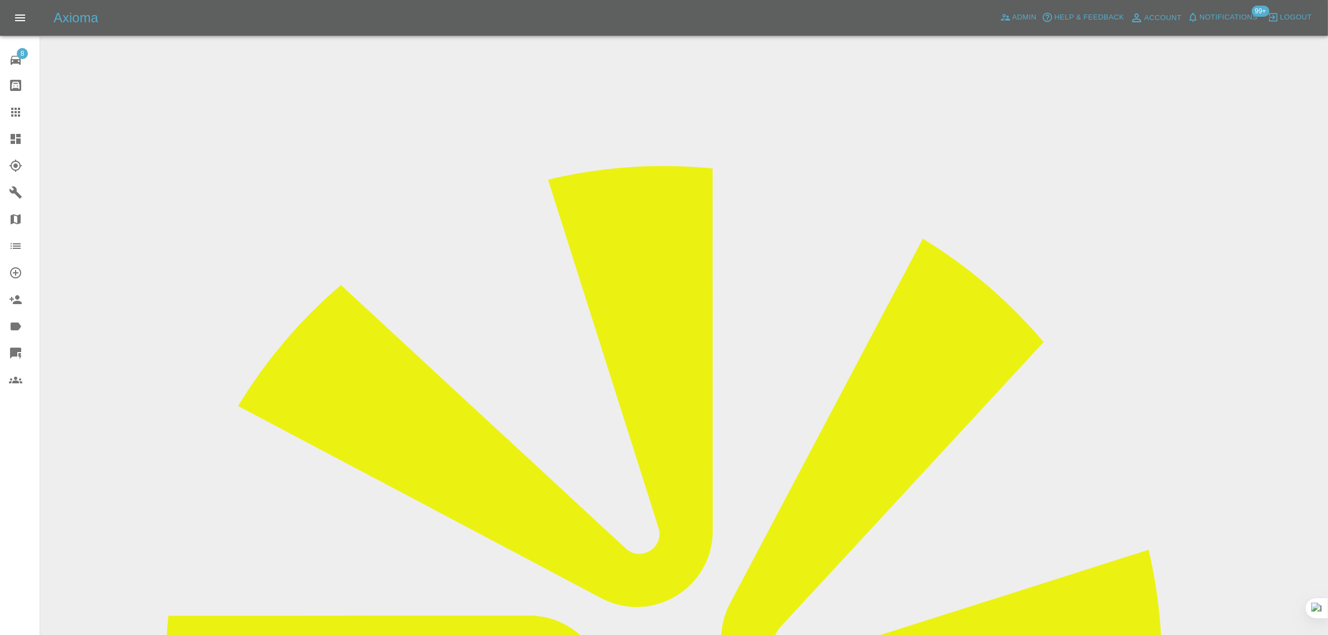
paste input "UB2 5SD"
type input "UB2 5SD"
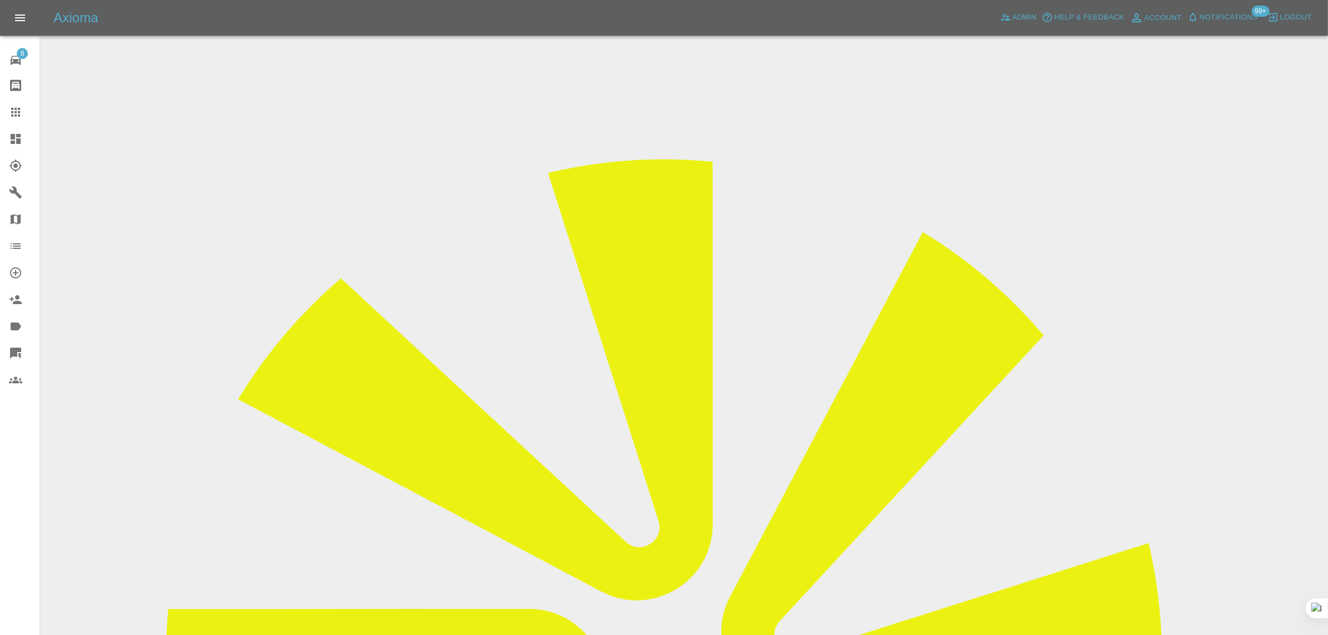
scroll to position [55, 0]
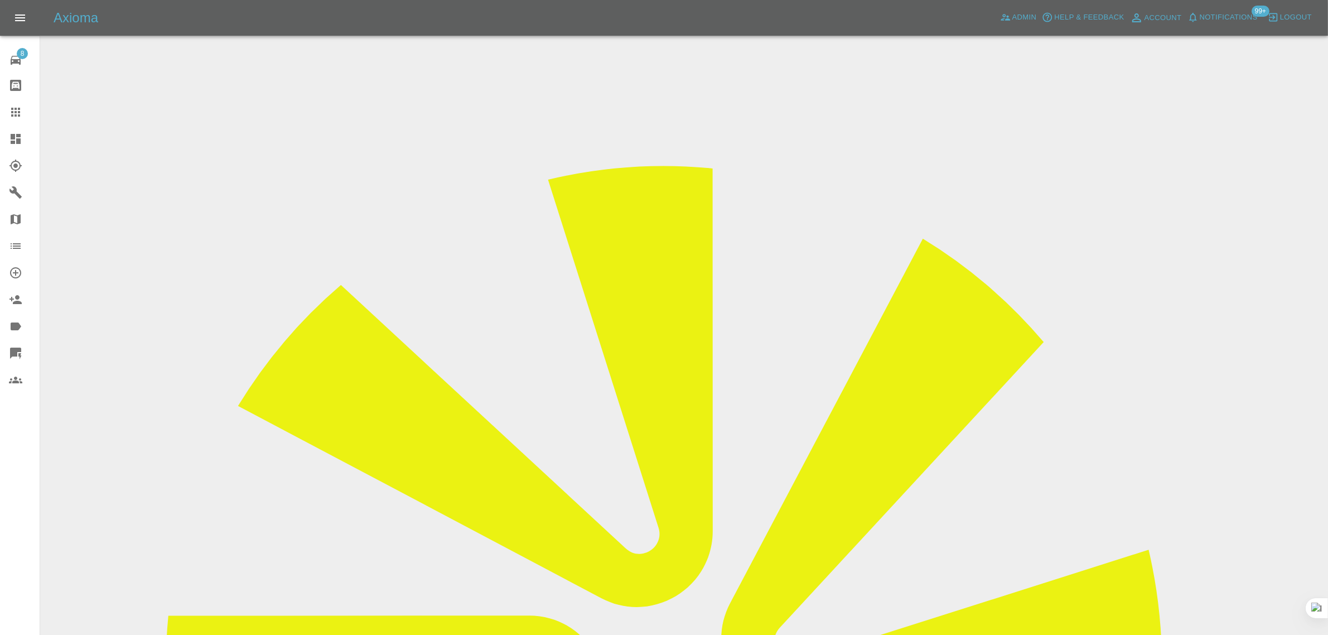
drag, startPoint x: 1069, startPoint y: 172, endPoint x: 1148, endPoint y: 161, distance: 80.0
copy tr "DMF Smart Repairs"
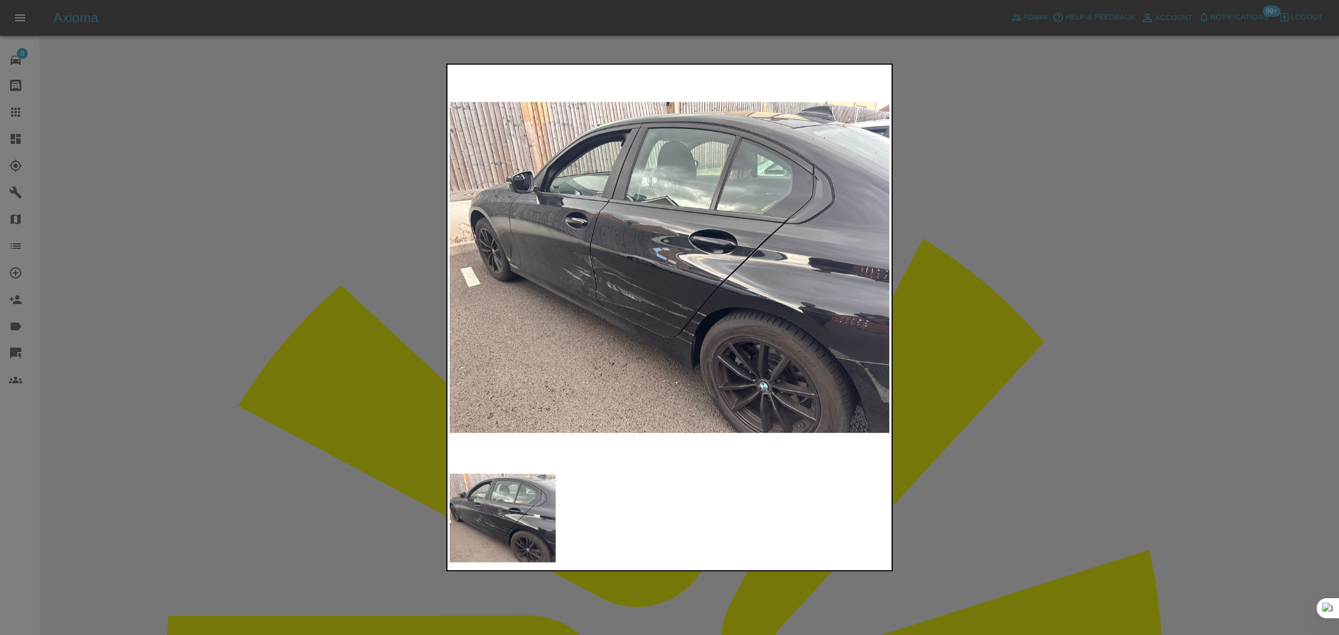
click at [1046, 488] on div at bounding box center [669, 317] width 1339 height 635
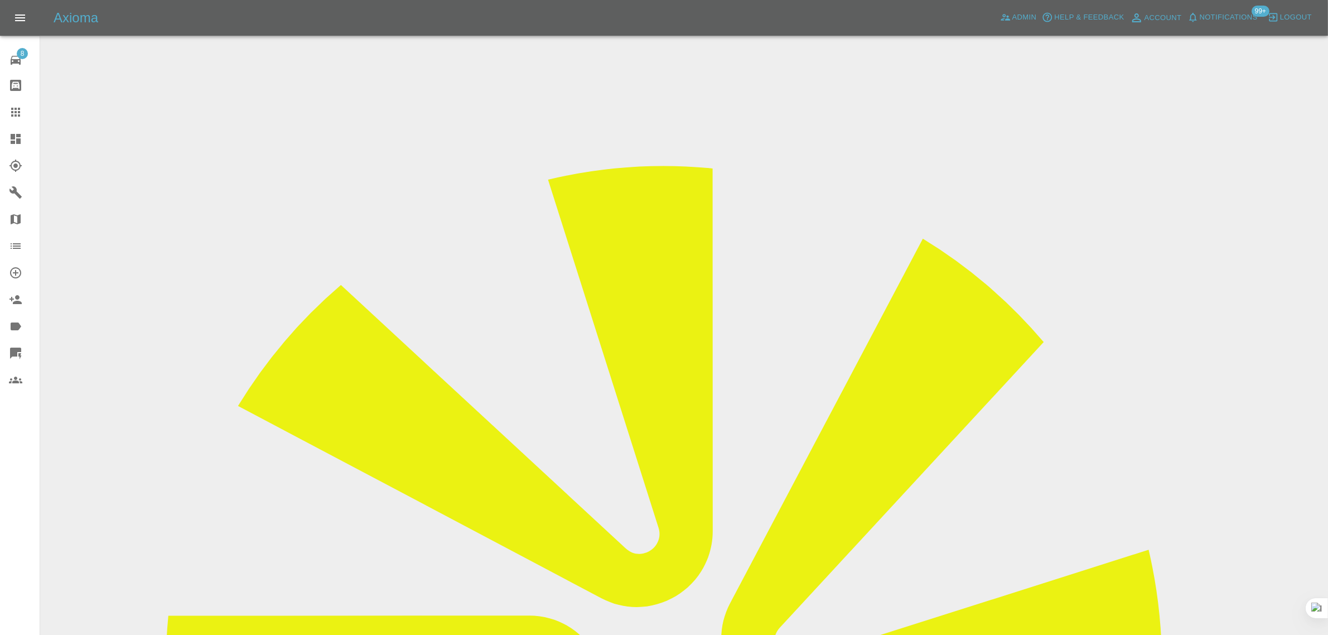
scroll to position [418, 0]
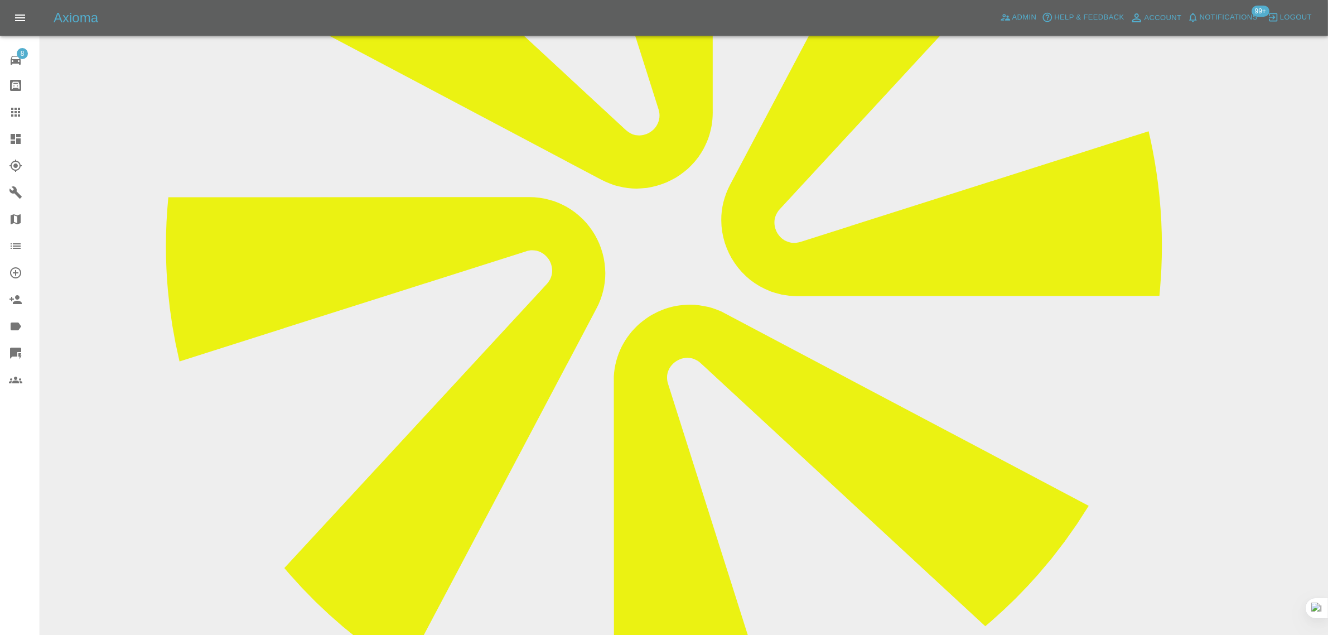
drag, startPoint x: 498, startPoint y: 473, endPoint x: 1272, endPoint y: 488, distance: 774.9
copy div "Not a smart repair 13 hours ago DMF Smart Repairs"
click at [16, 109] on icon at bounding box center [15, 112] width 9 height 9
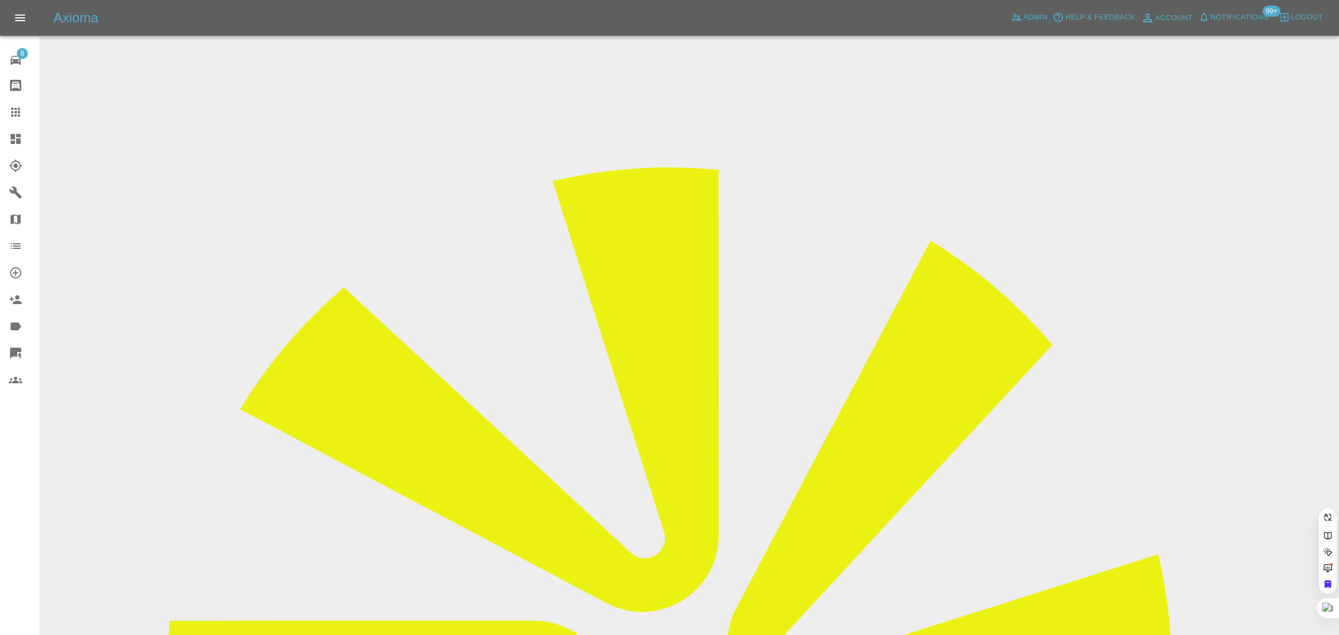
paste input "[EMAIL_ADDRESS][DOMAIN_NAME]"
type input "hewitta246@gma"
paste input "[EMAIL_ADDRESS][DOMAIN_NAME]"
type input "[EMAIL_ADDRESS][DOMAIN_NAME]"
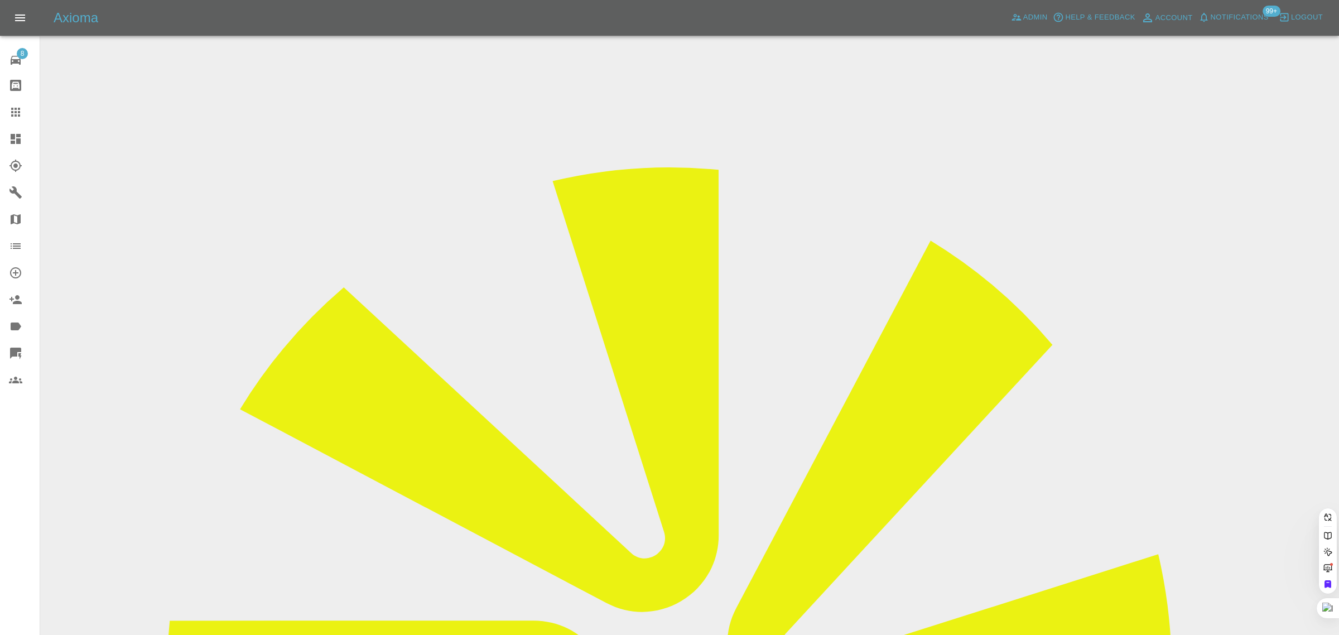
paste input "REE23YSB"
type input "REE23YSB"
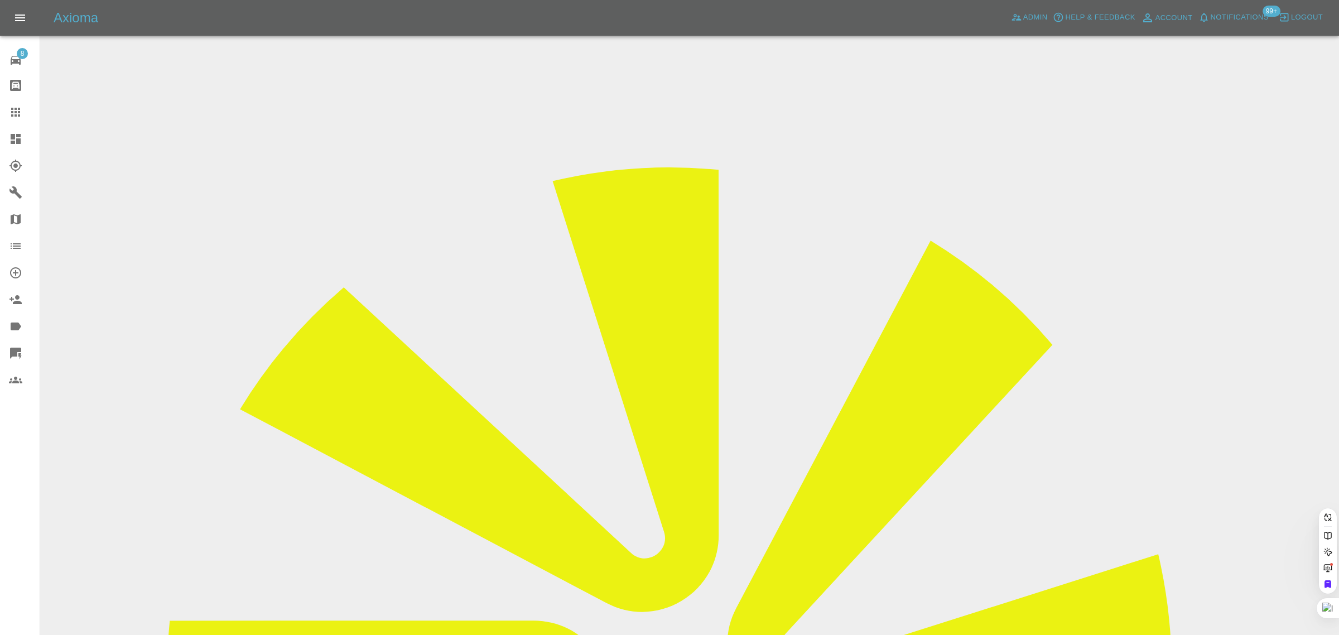
paste input "[EMAIL_ADDRESS][DOMAIN_NAME]"
type input "[EMAIL_ADDRESS][DOMAIN_NAME]"
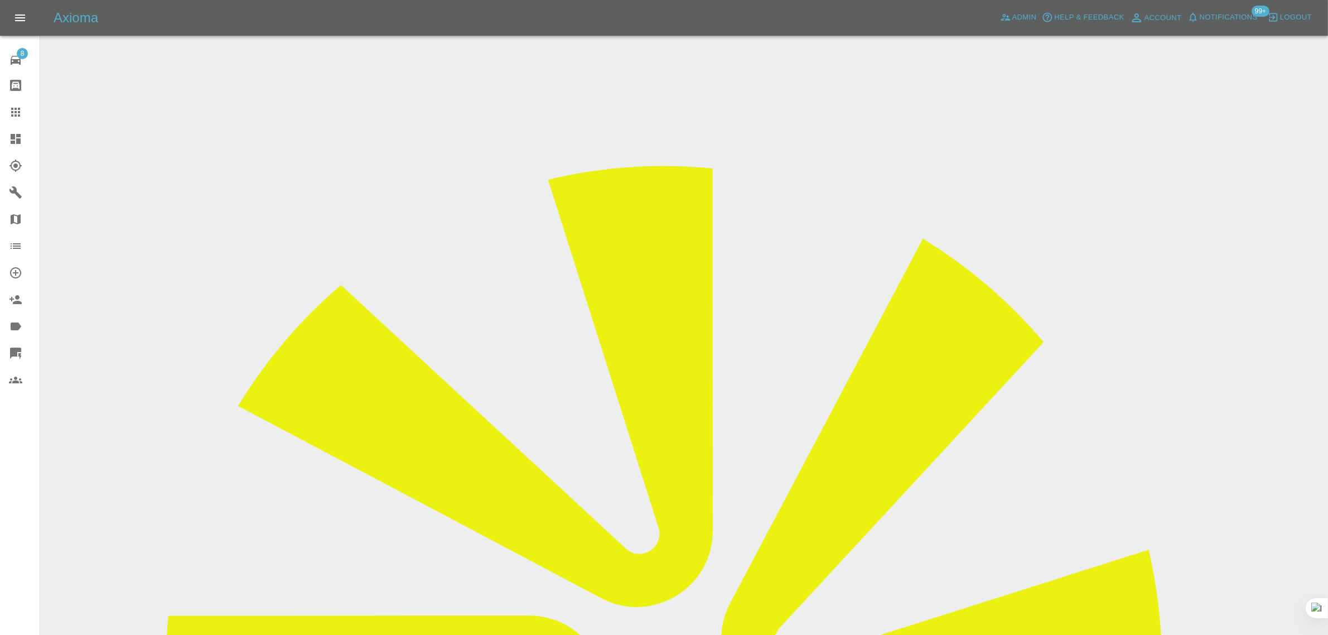
drag, startPoint x: 702, startPoint y: 198, endPoint x: 735, endPoint y: 196, distance: 33.0
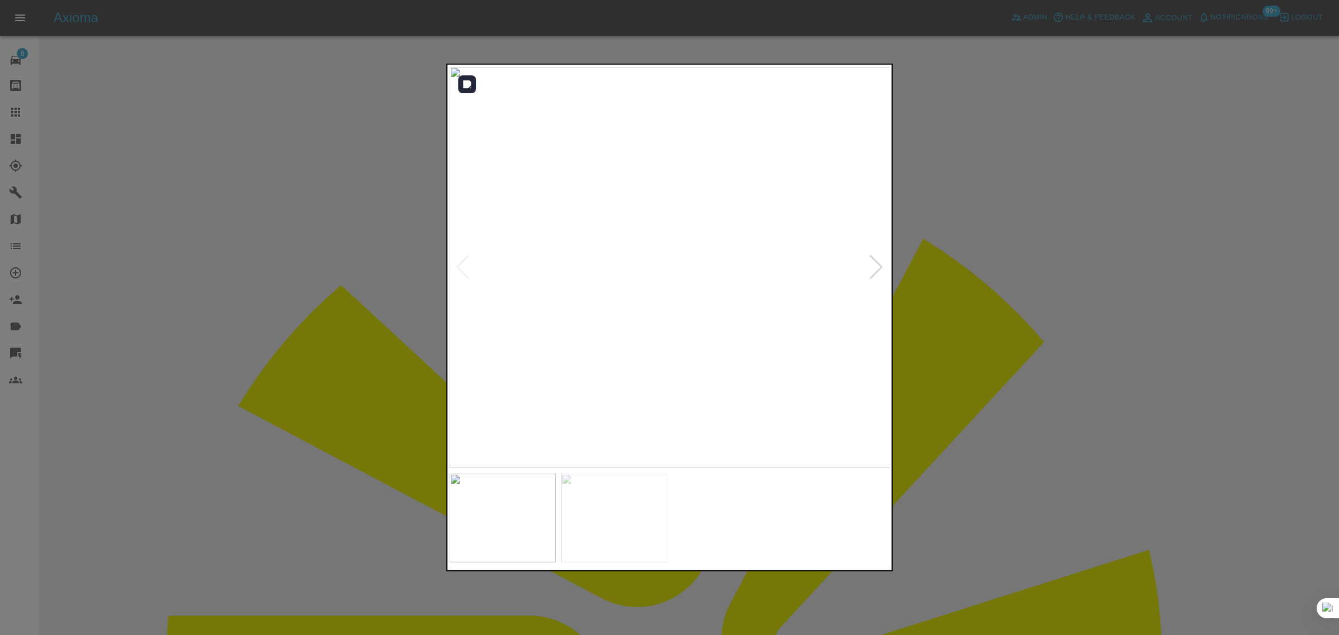
click at [877, 268] on div at bounding box center [876, 267] width 15 height 25
click at [877, 268] on img at bounding box center [670, 267] width 441 height 401
click at [1002, 268] on div at bounding box center [669, 317] width 1339 height 635
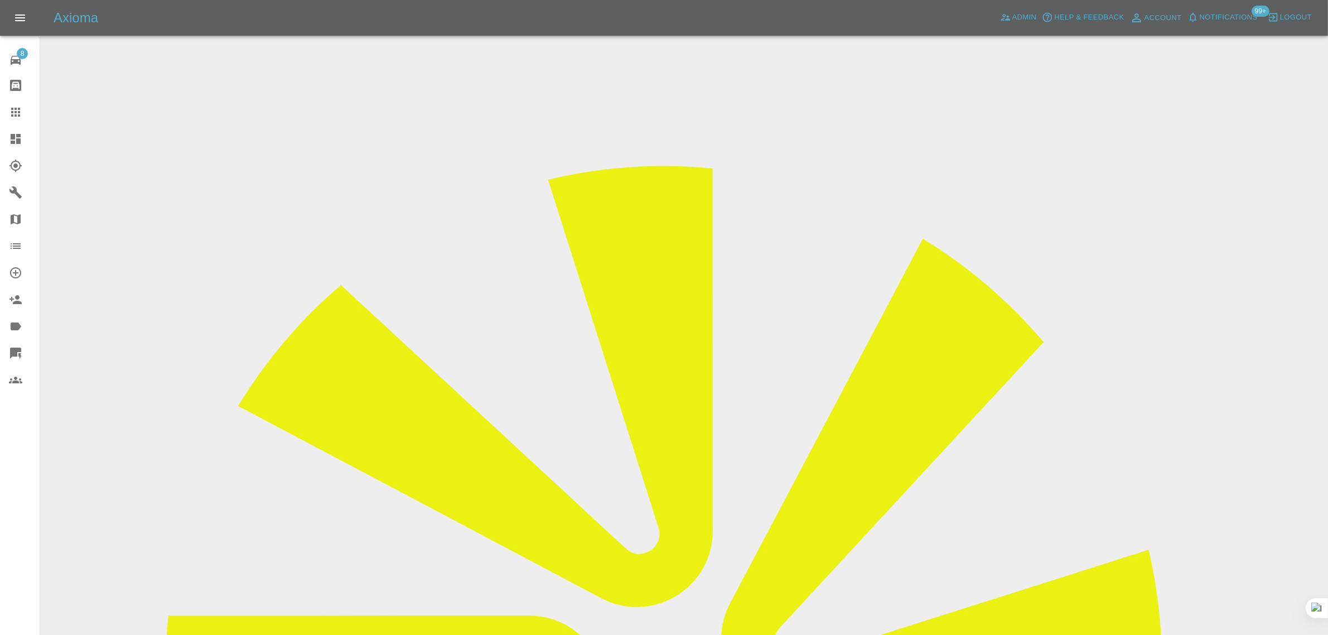
copy td "REE23YSB"
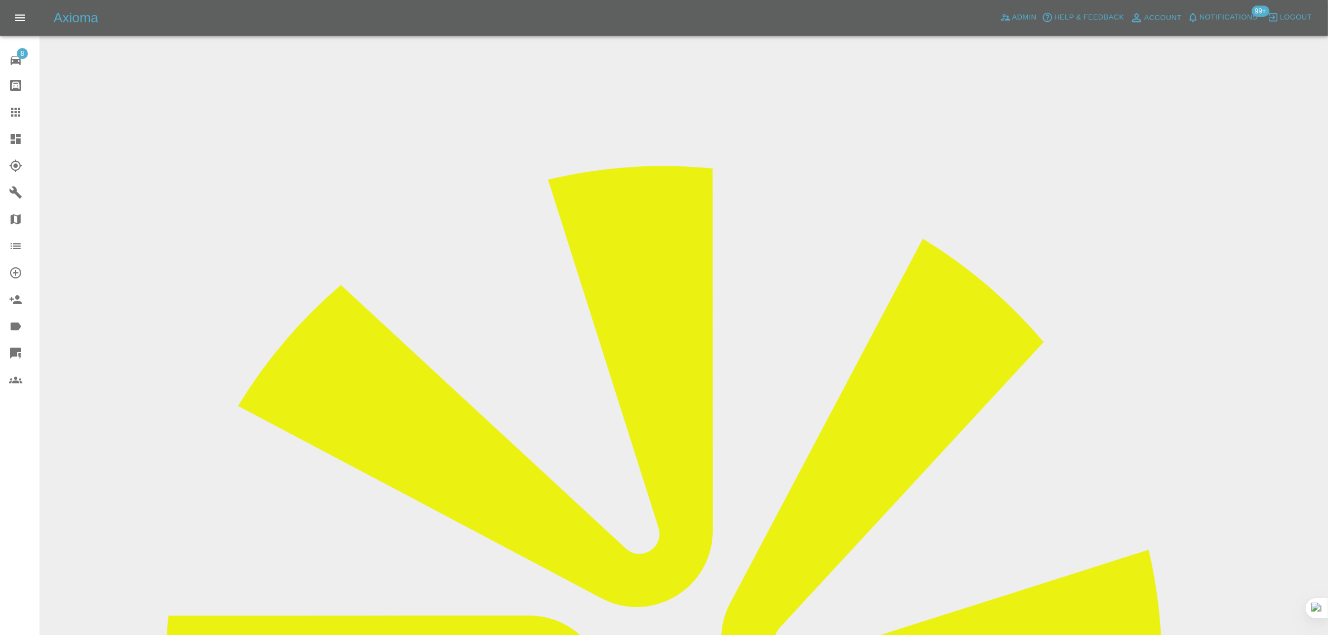
copy td "REE23YSB"
click at [17, 115] on icon at bounding box center [15, 111] width 13 height 13
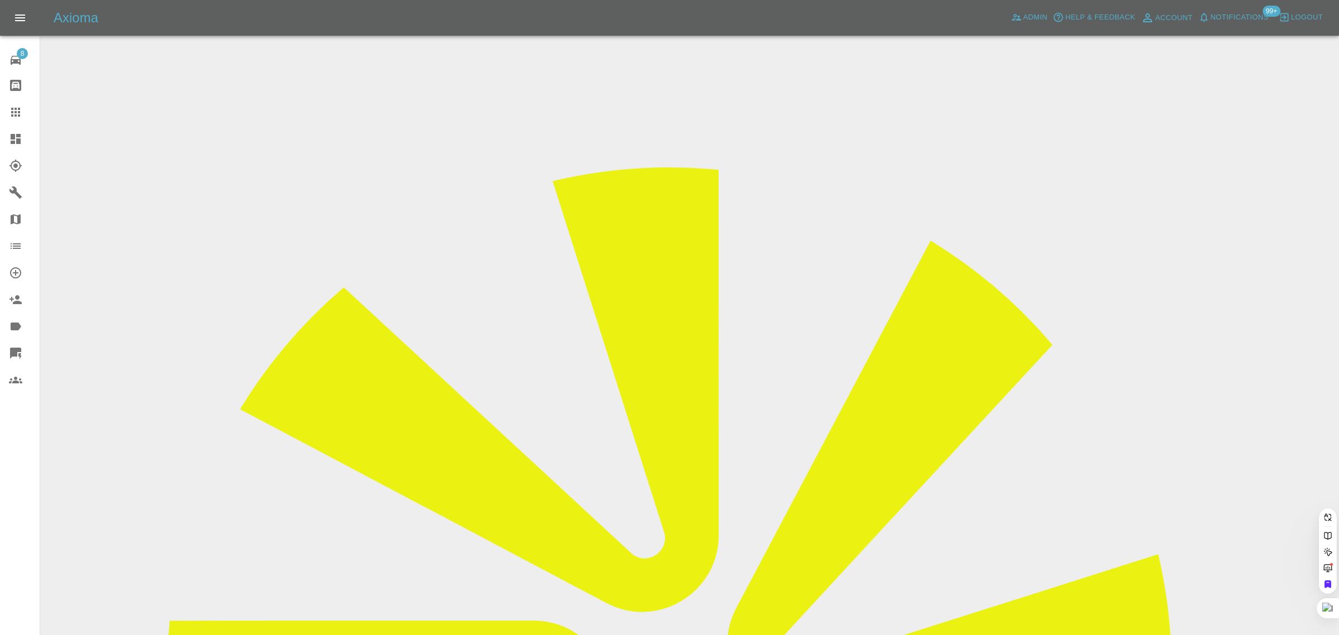
paste input "[EMAIL_ADDRESS][DOMAIN_NAME]"
type input "[EMAIL_ADDRESS][DOMAIN_NAME]"
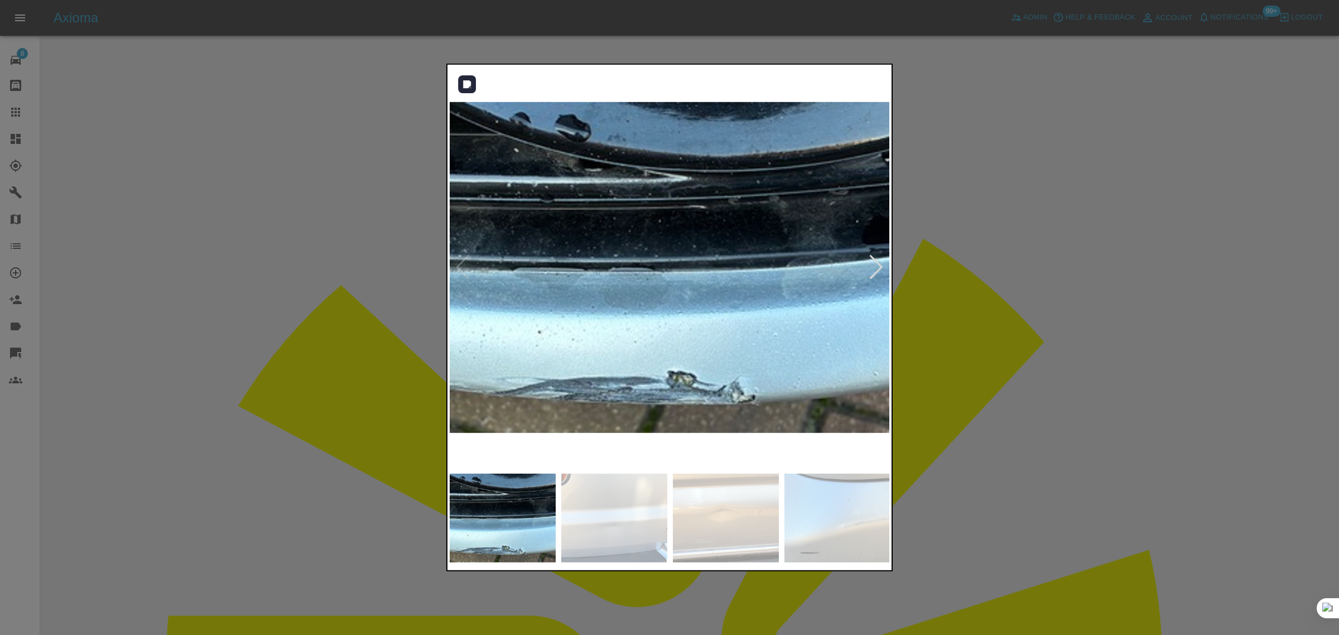
click at [879, 263] on div at bounding box center [876, 267] width 15 height 25
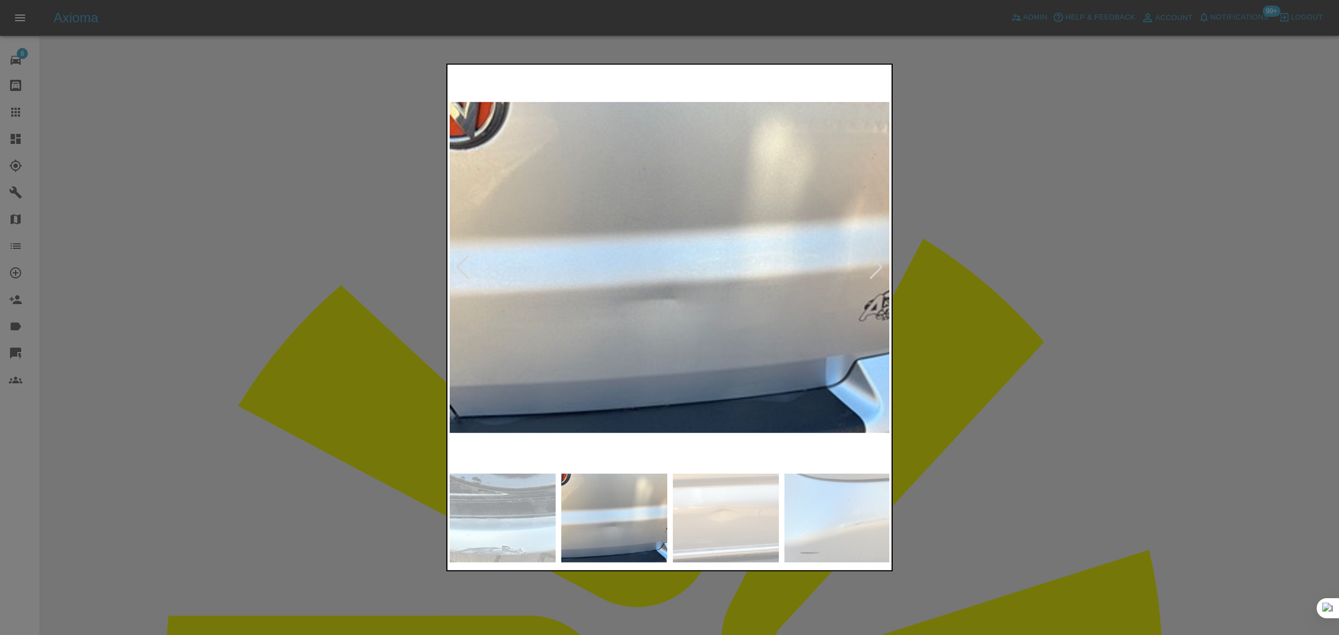
click at [879, 263] on div at bounding box center [876, 267] width 15 height 25
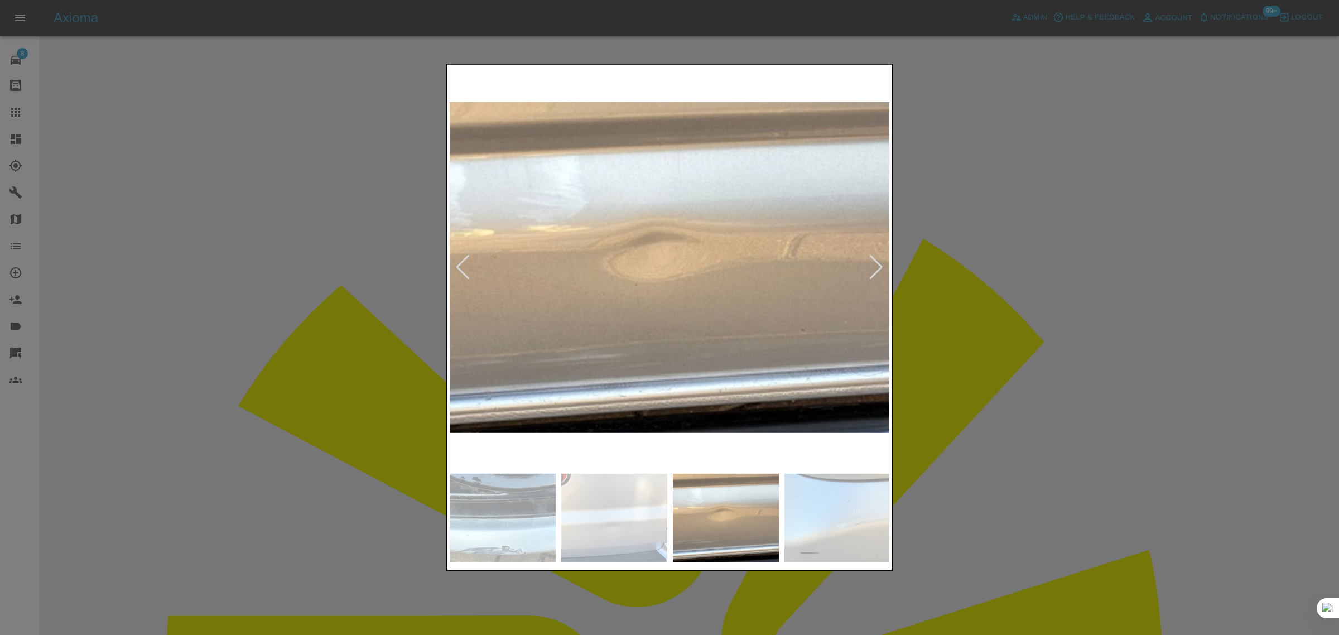
click at [879, 263] on div at bounding box center [876, 267] width 15 height 25
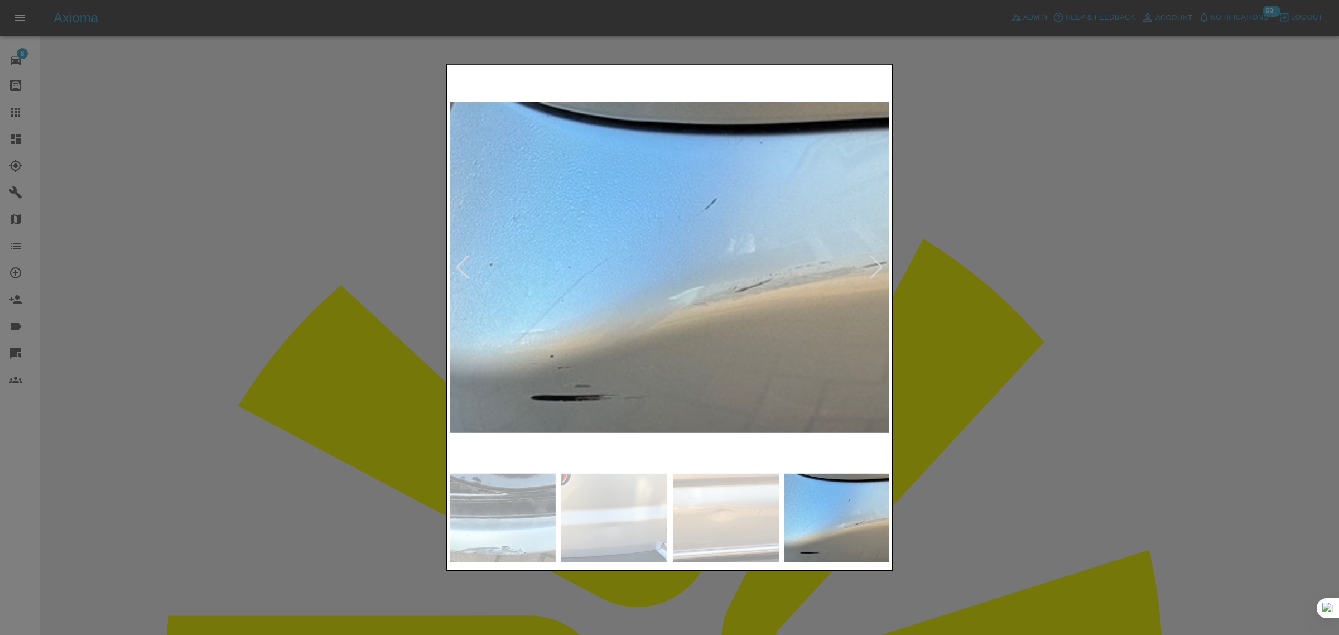
click at [879, 263] on div at bounding box center [876, 267] width 15 height 25
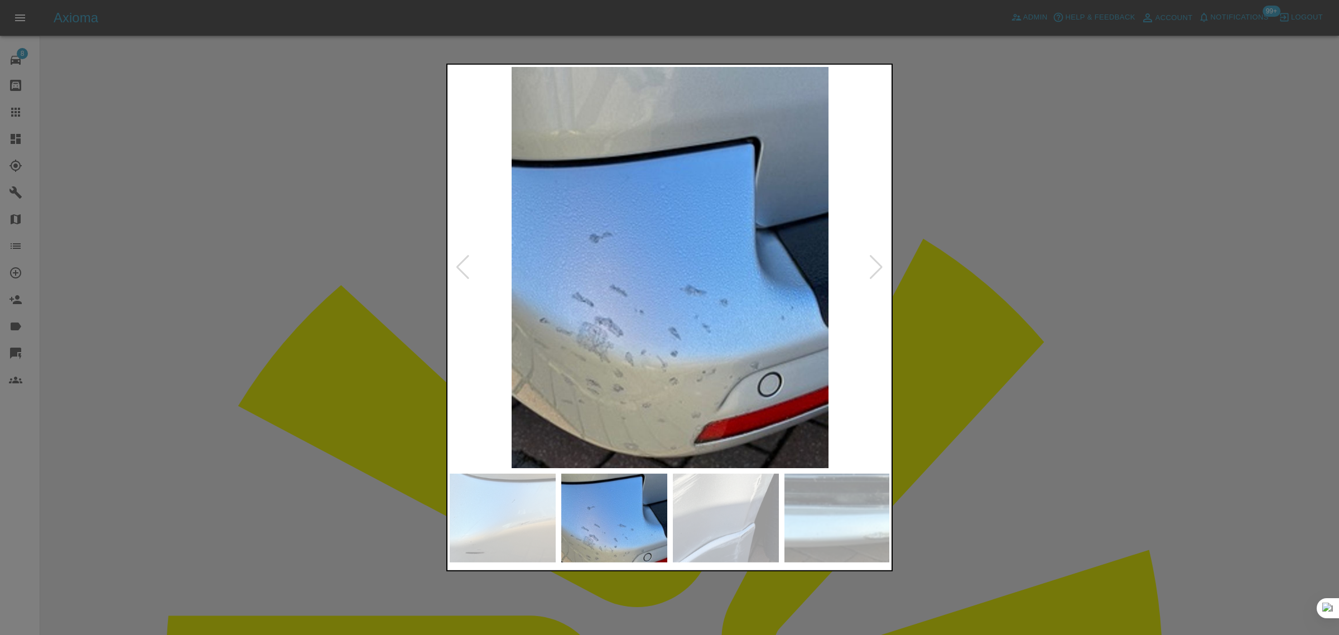
click at [879, 263] on div at bounding box center [876, 267] width 15 height 25
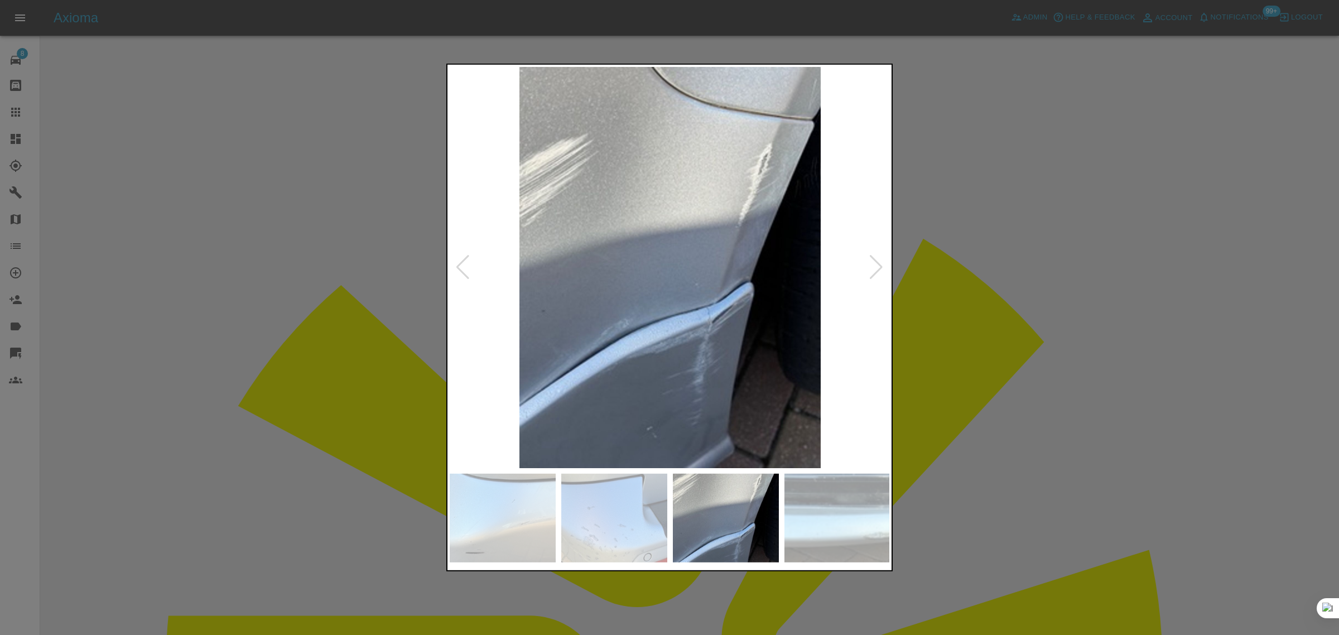
click at [879, 263] on div at bounding box center [876, 267] width 15 height 25
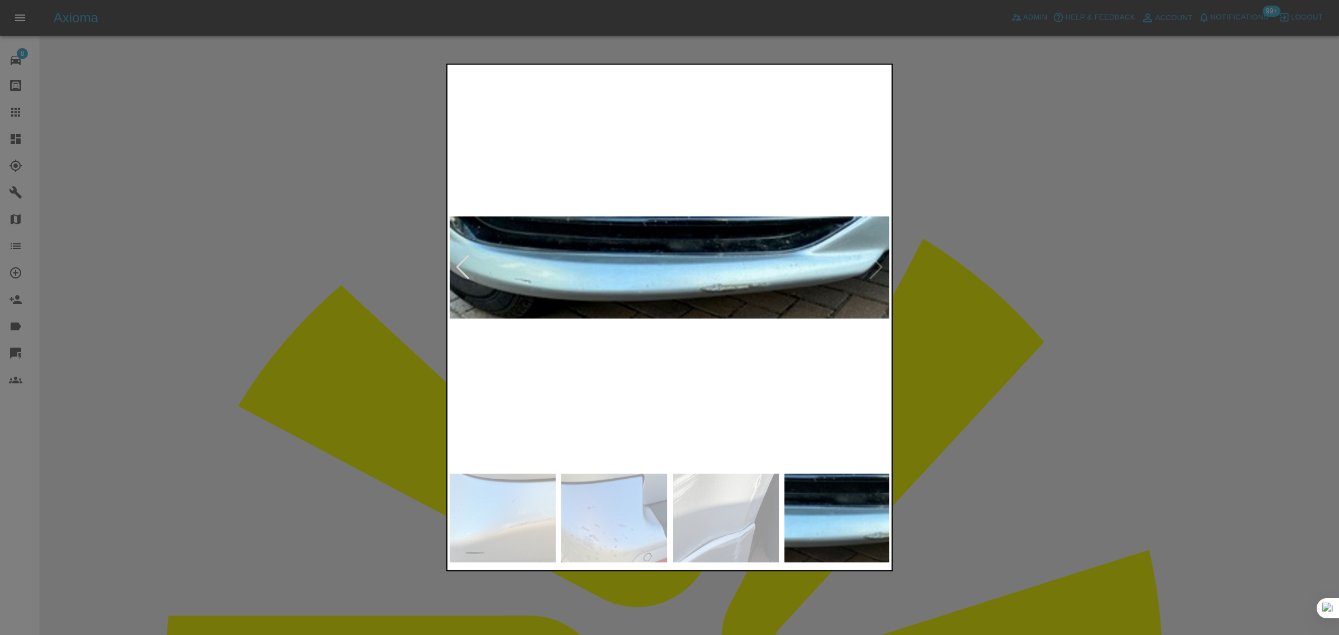
click at [879, 263] on img at bounding box center [670, 267] width 441 height 401
click at [945, 267] on div at bounding box center [669, 317] width 1339 height 635
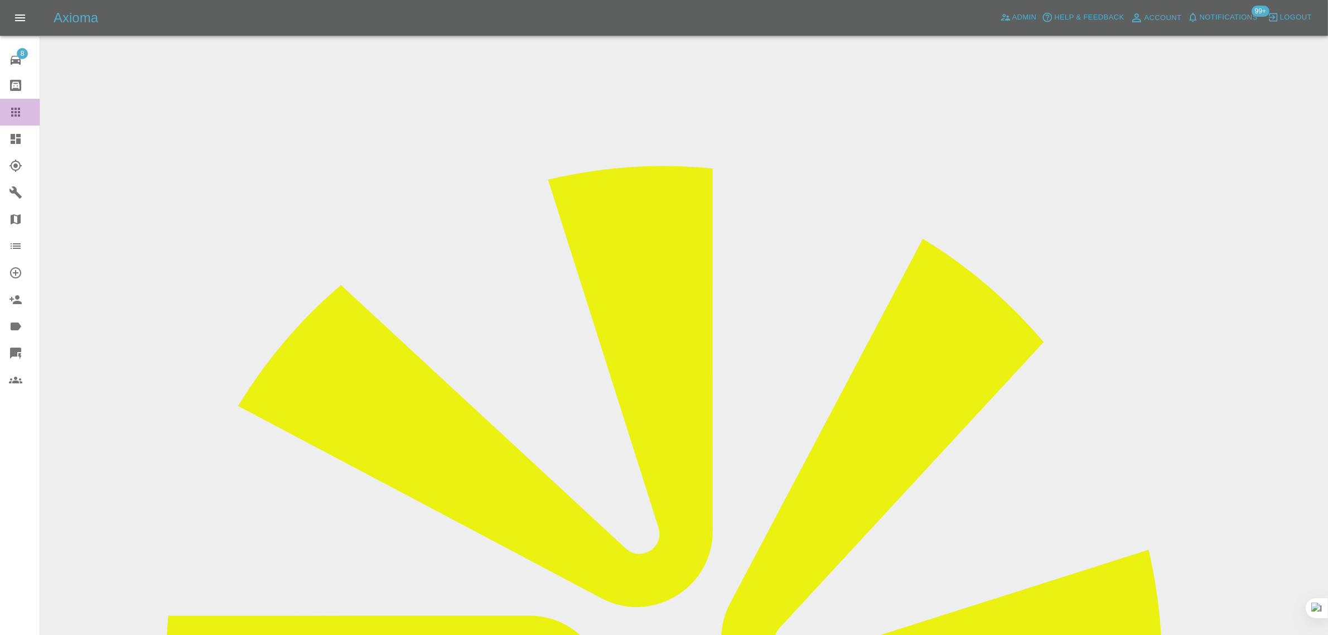
click at [24, 107] on div at bounding box center [24, 111] width 31 height 13
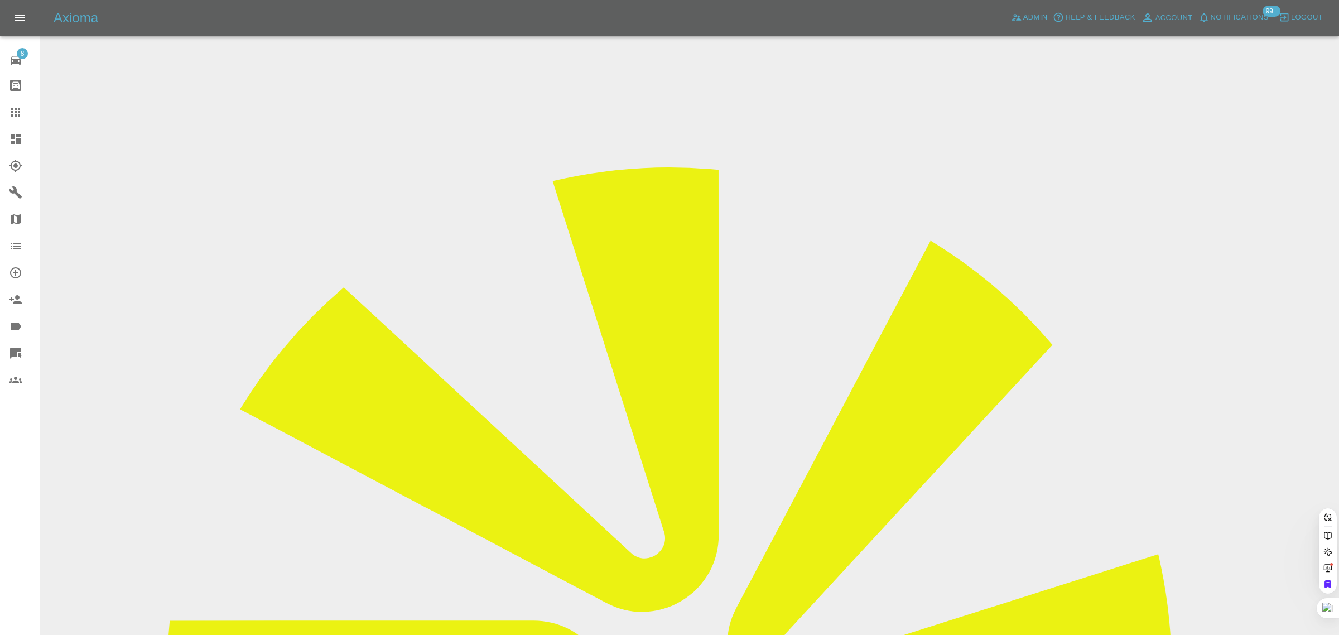
paste input "[EMAIL_ADDRESS][DOMAIN_NAME]"
type input "[EMAIL_ADDRESS][DOMAIN_NAME]"
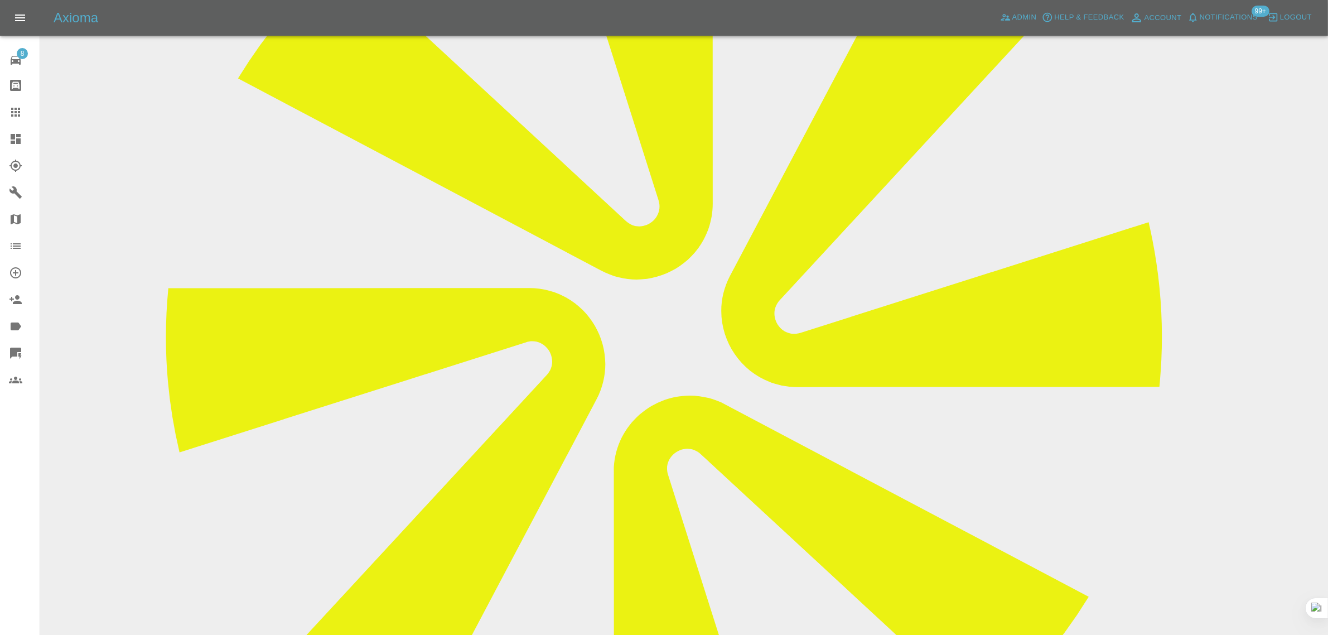
scroll to position [349, 0]
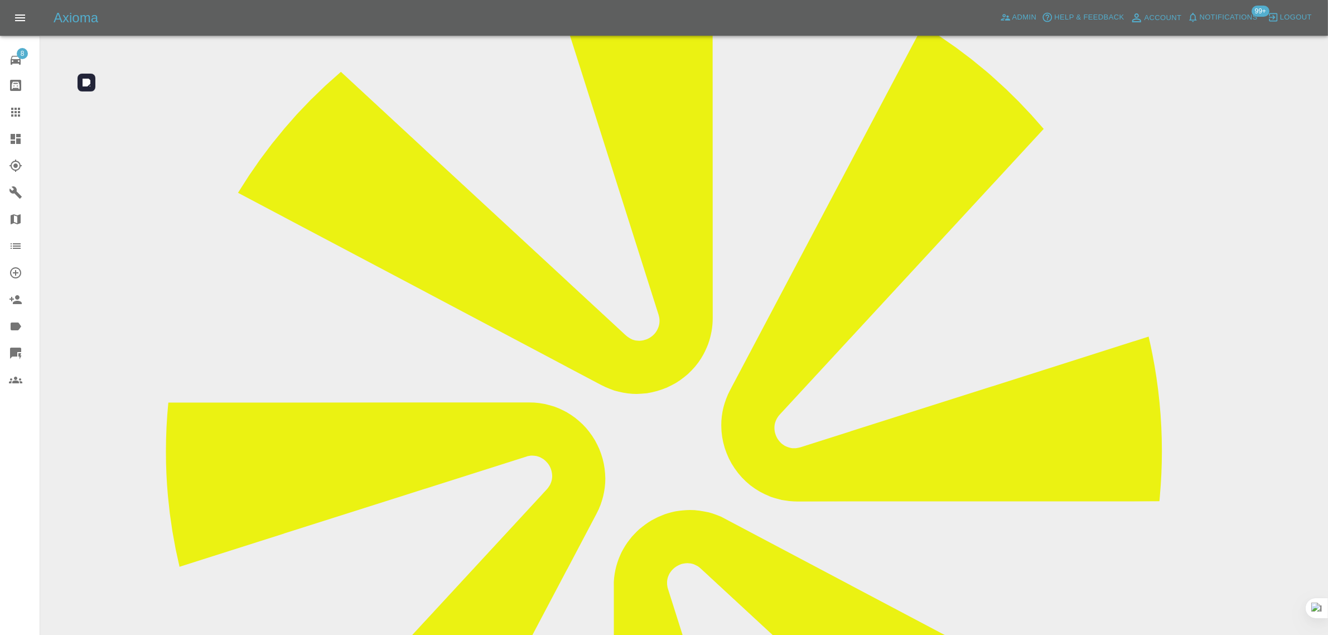
scroll to position [70, 0]
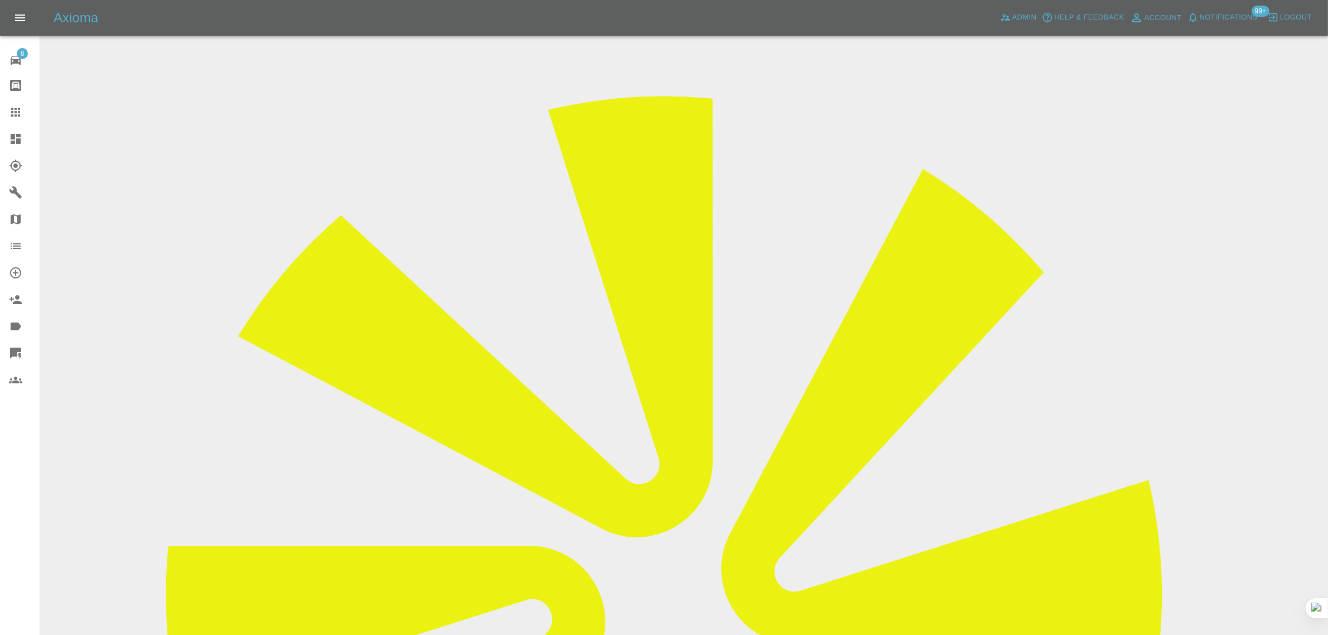
click at [22, 109] on div at bounding box center [24, 111] width 31 height 13
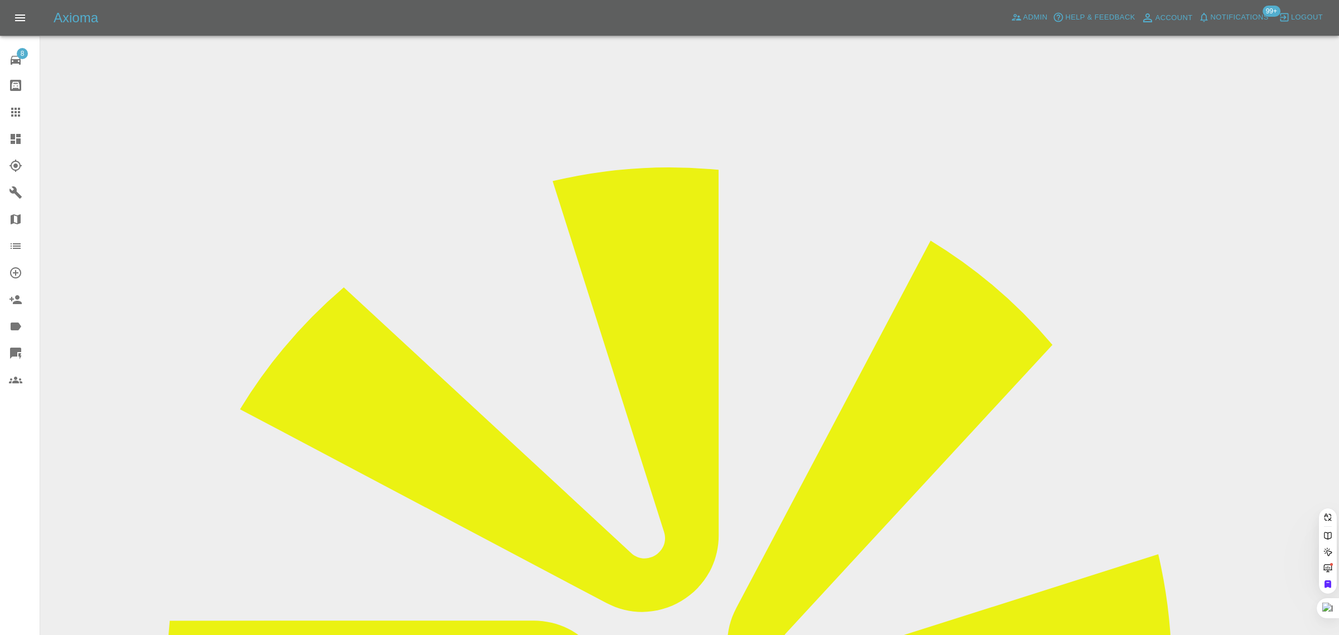
paste input "[PERSON_NAME][EMAIL_ADDRESS][DOMAIN_NAME]"
type input "[PERSON_NAME][EMAIL_ADDRESS][DOMAIN_NAME]"
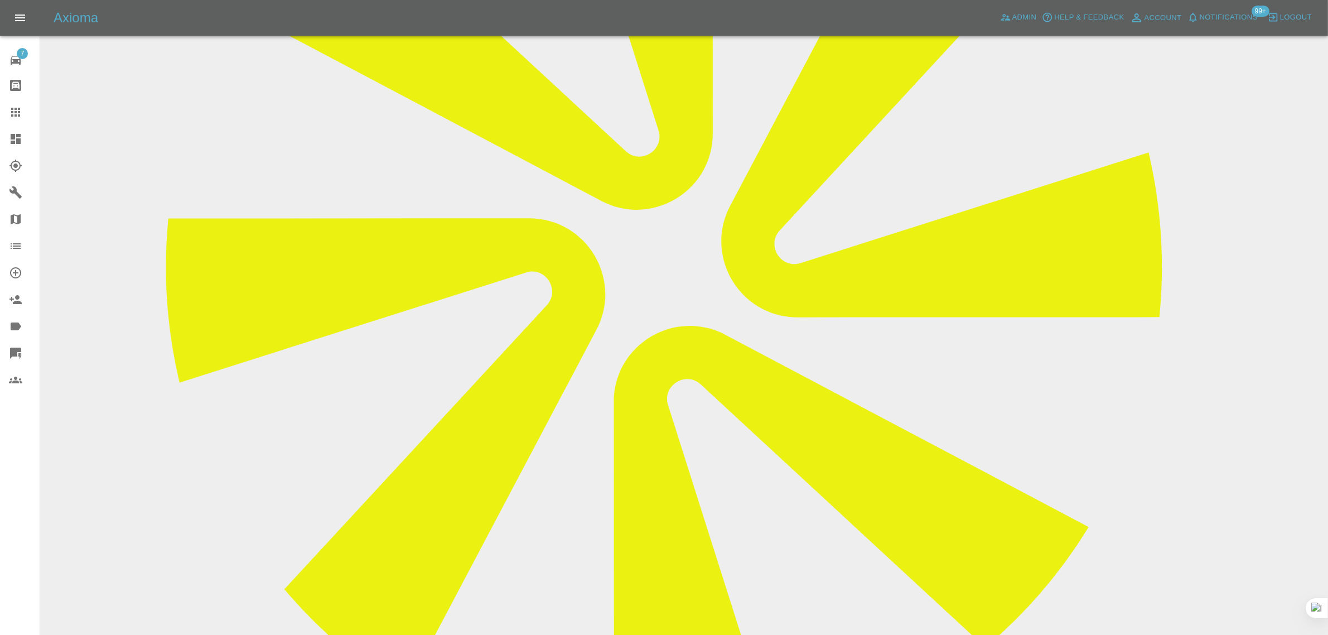
scroll to position [209, 0]
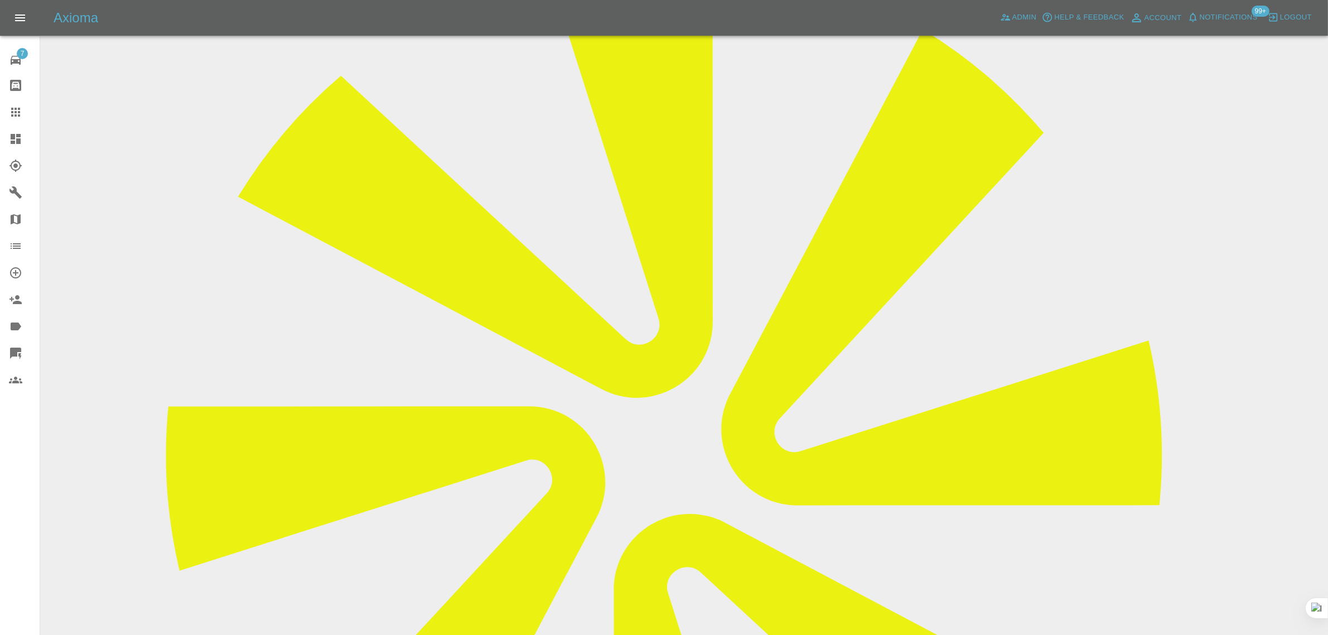
click at [23, 192] on div at bounding box center [24, 192] width 31 height 13
